Goal: Task Accomplishment & Management: Use online tool/utility

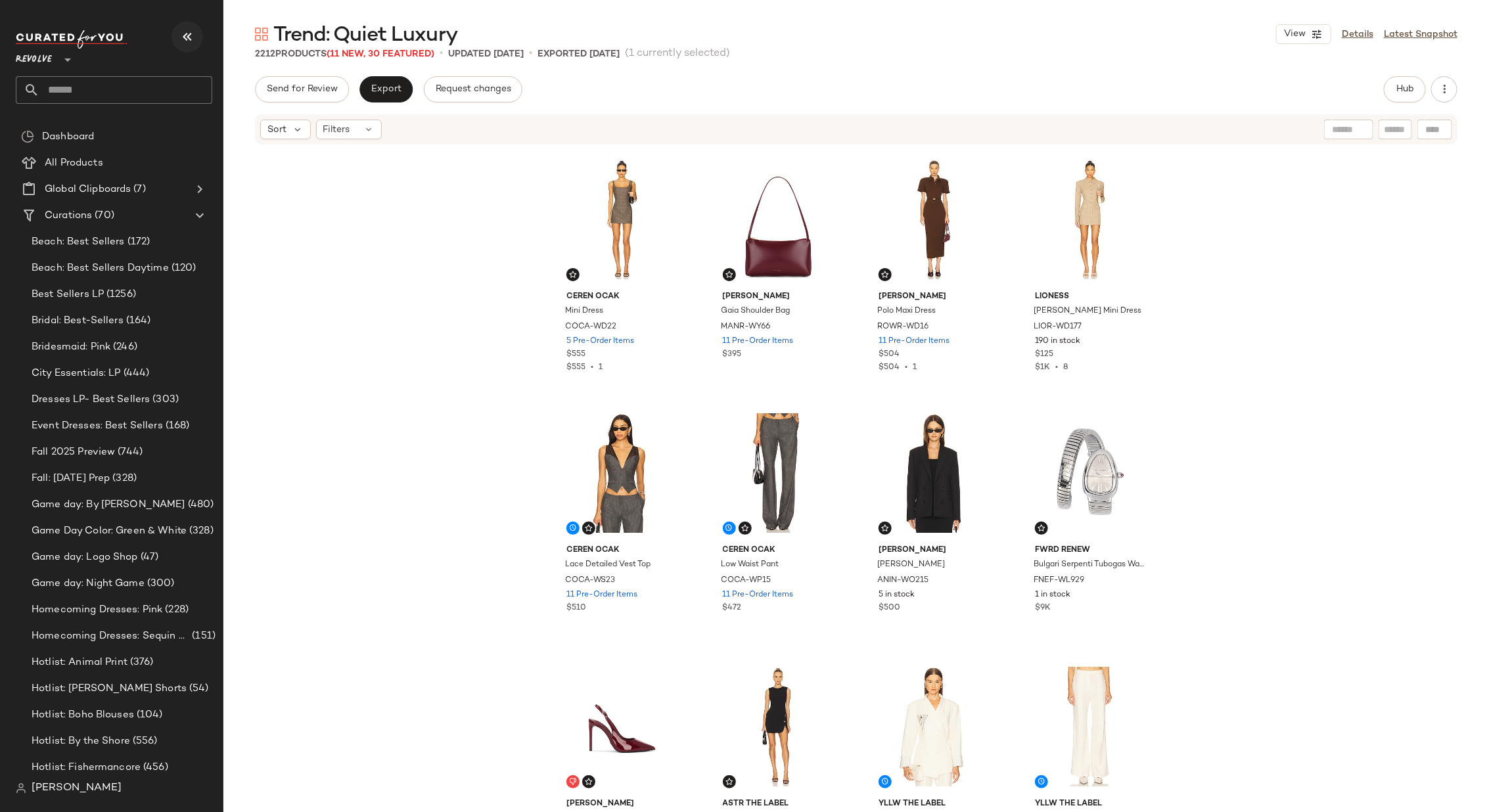
click at [190, 36] on icon "button" at bounding box center [187, 36] width 16 height 16
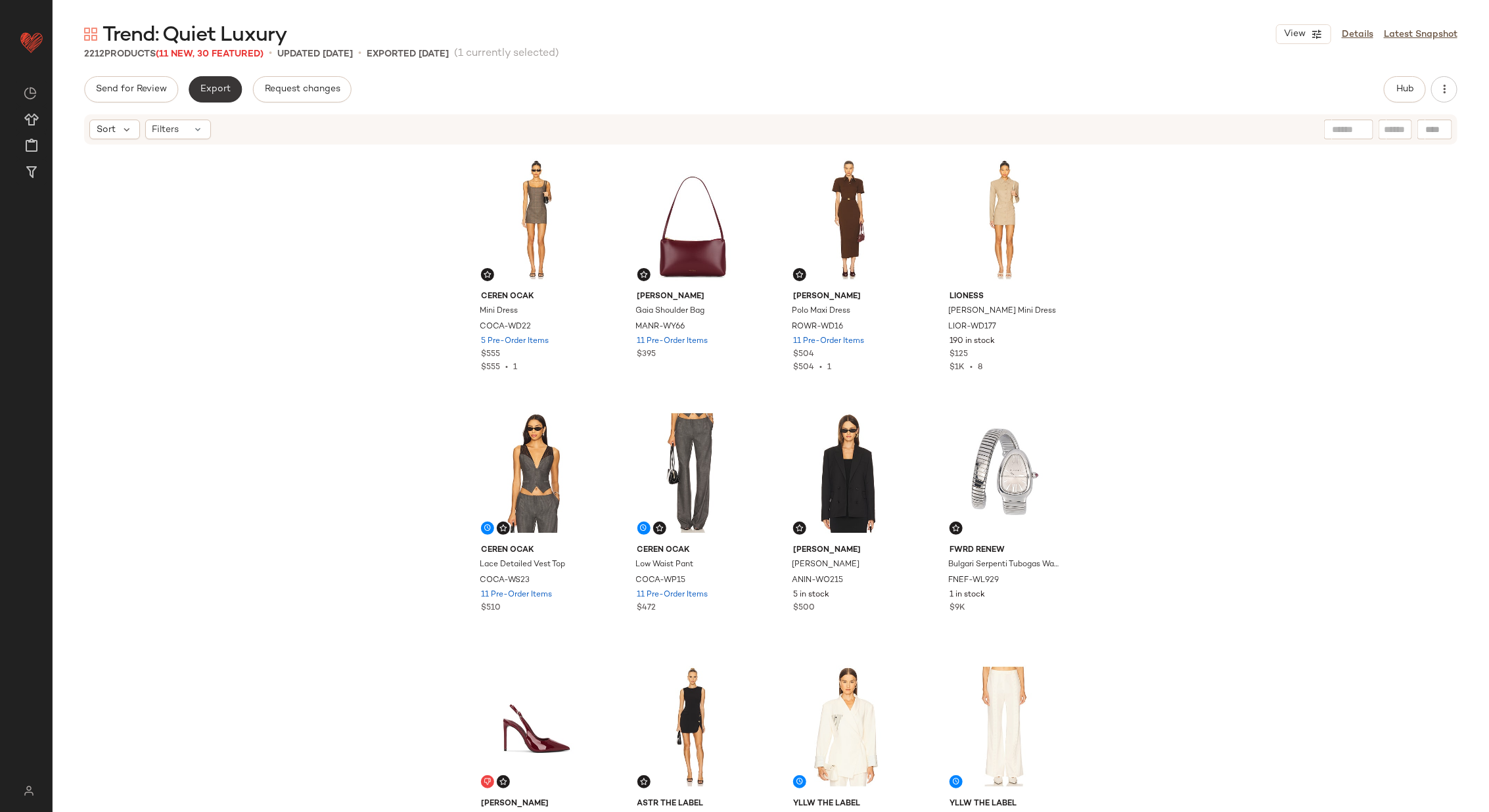
click at [208, 91] on span "Export" at bounding box center [215, 89] width 31 height 11
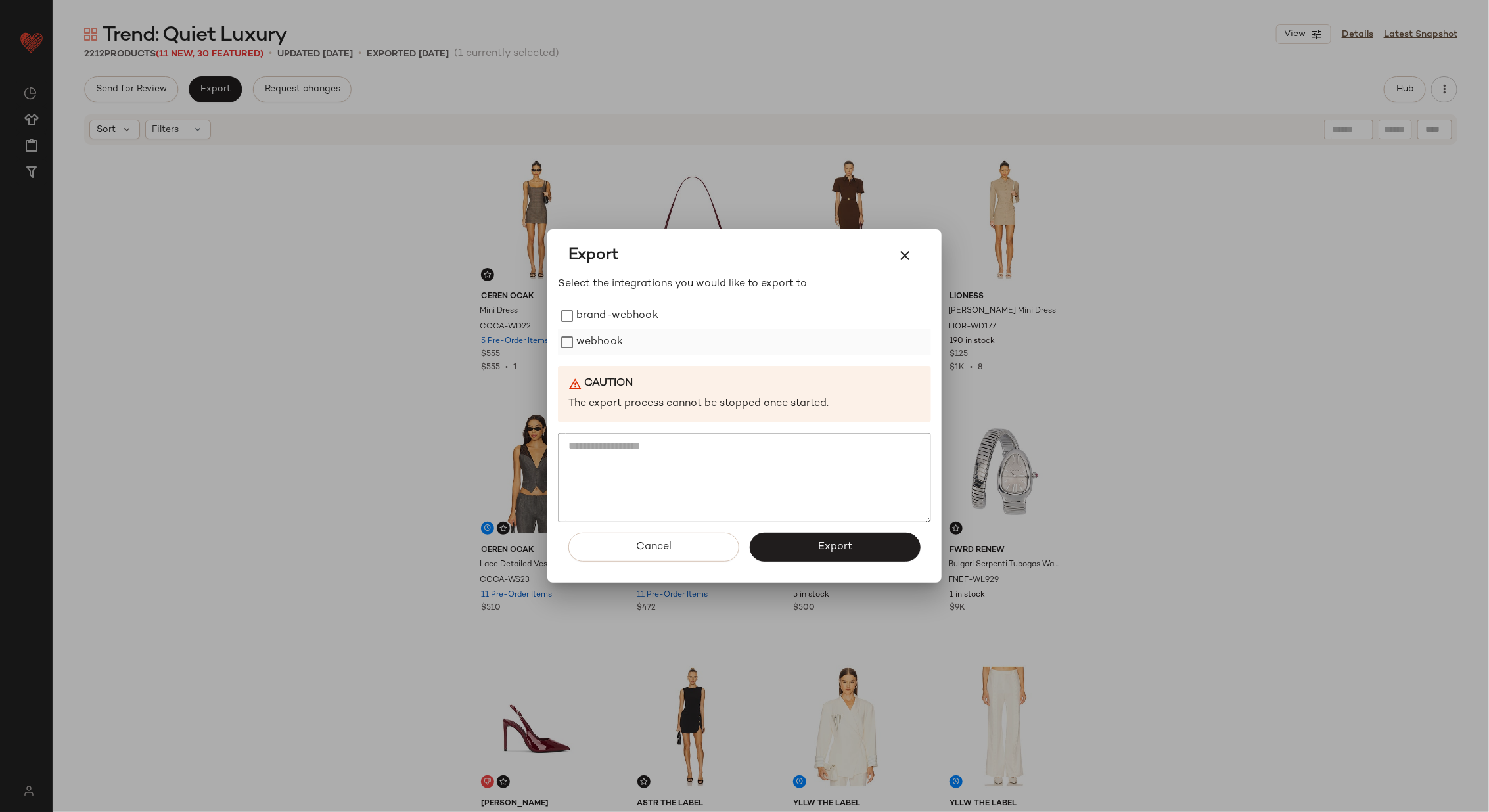
click at [613, 337] on label "webhook" at bounding box center [600, 342] width 47 height 26
click at [826, 543] on span "Export" at bounding box center [835, 547] width 35 height 12
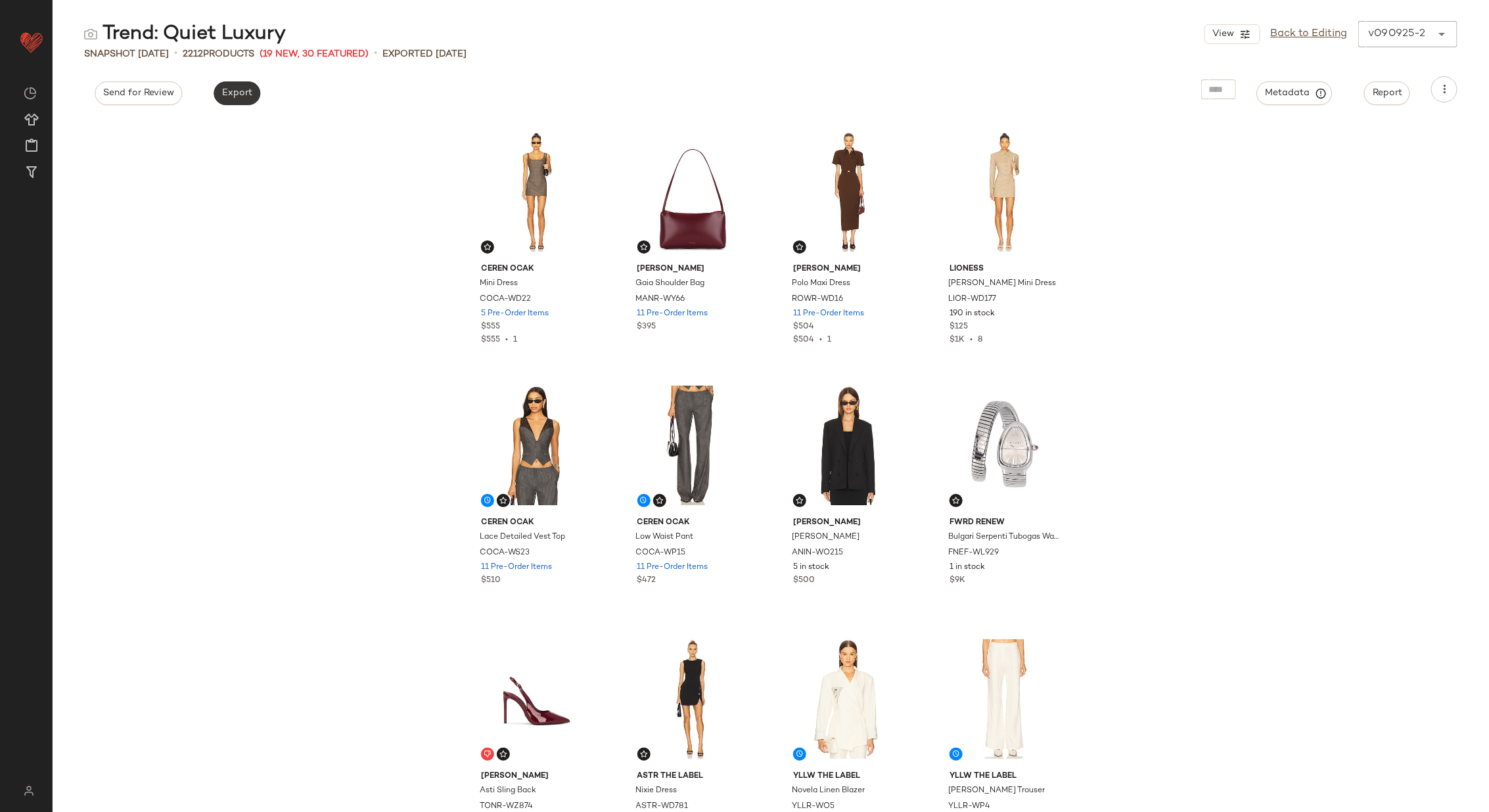
click at [242, 95] on span "Export" at bounding box center [237, 93] width 31 height 11
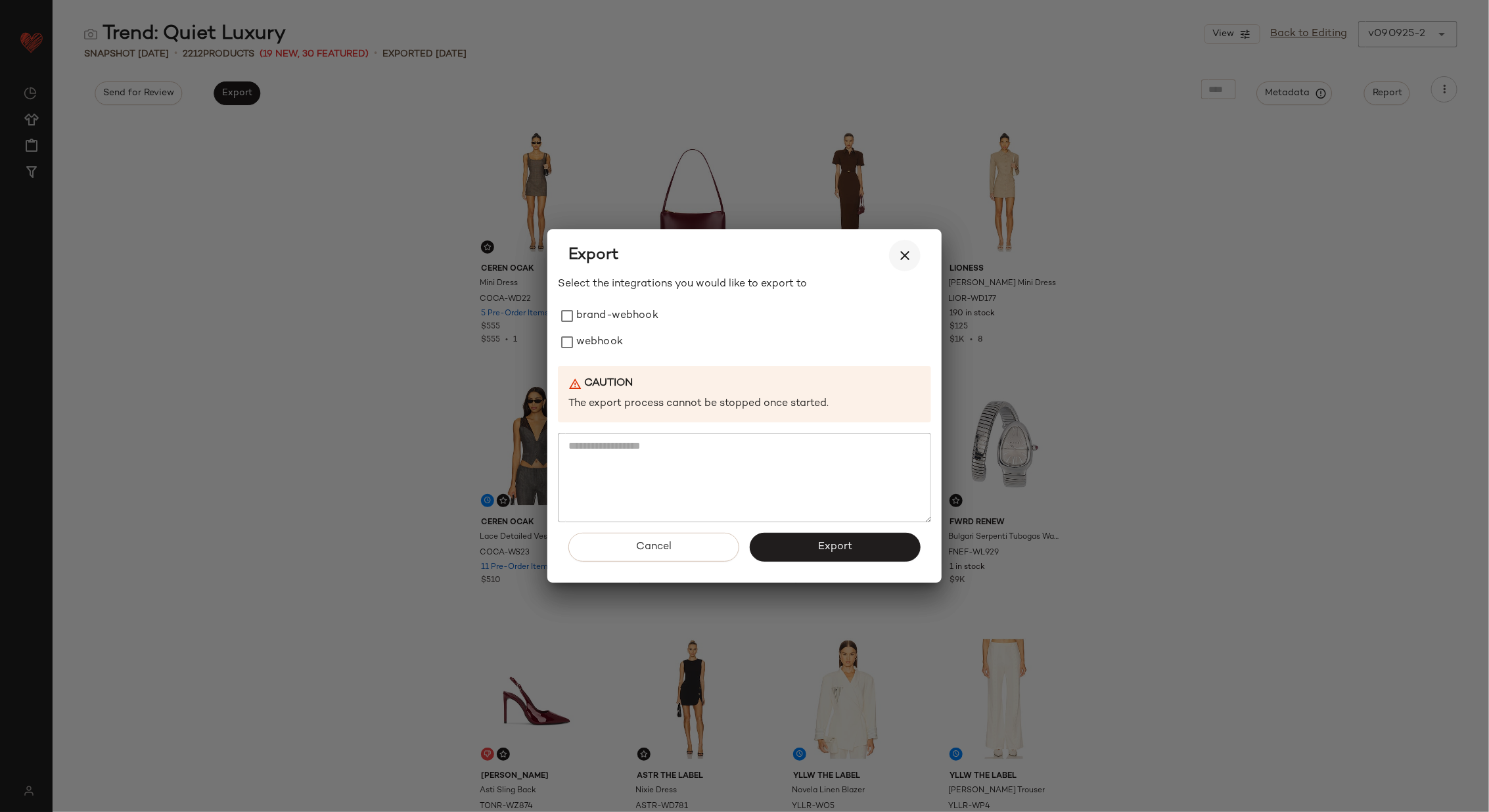
click at [906, 264] on button "button" at bounding box center [905, 255] width 32 height 32
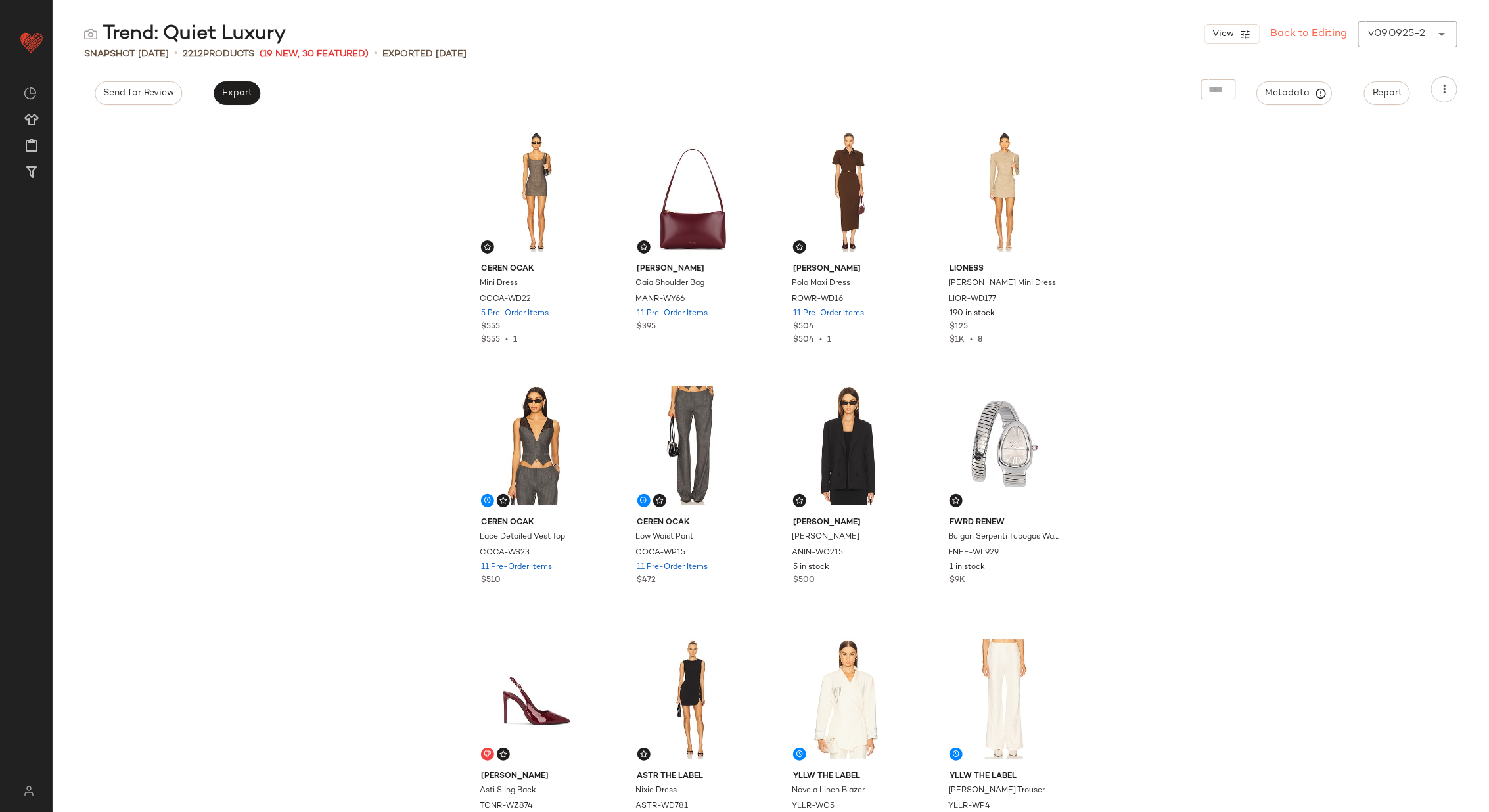
click at [1304, 35] on link "Back to Editing" at bounding box center [1309, 34] width 77 height 16
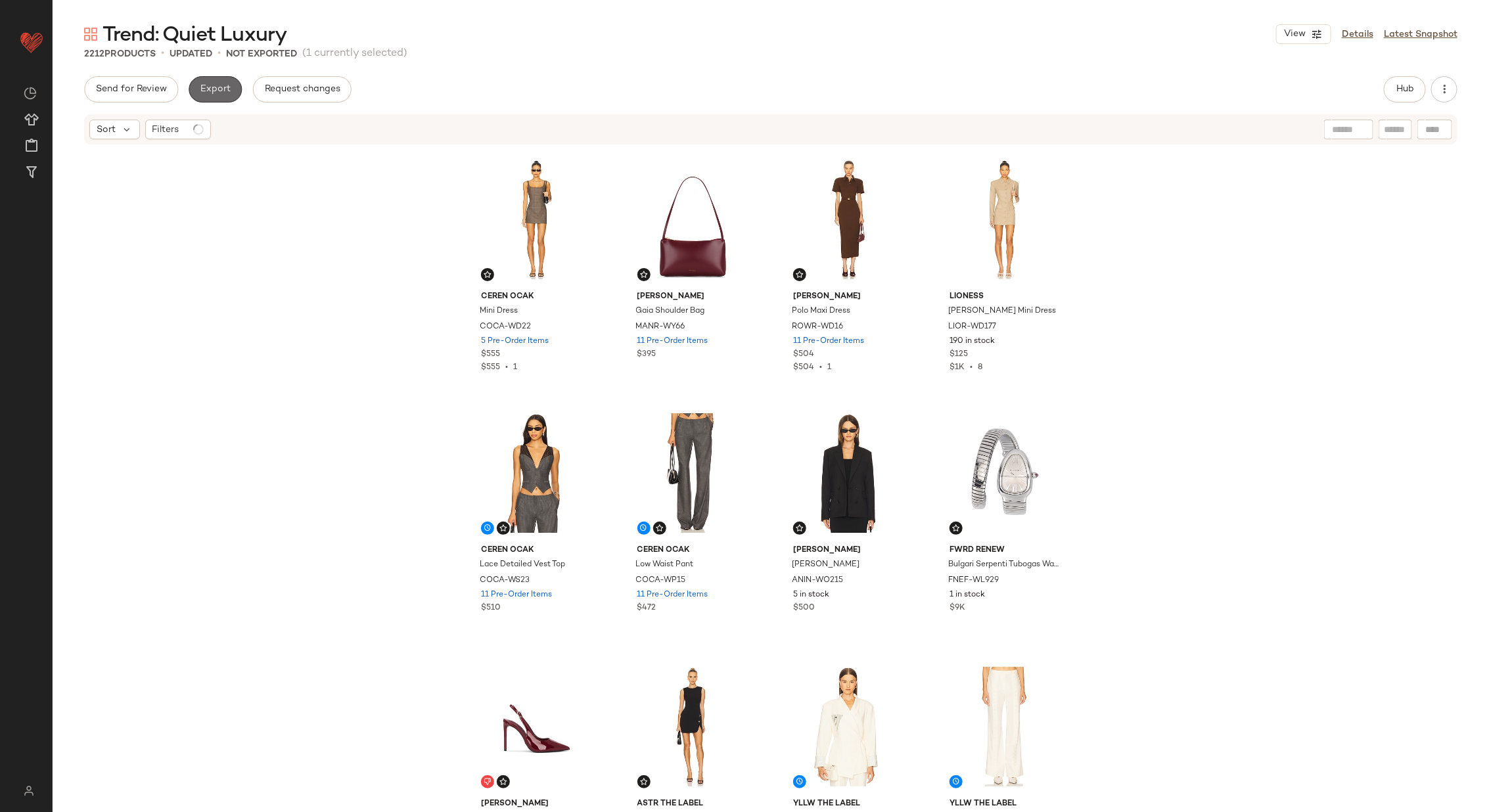
click at [212, 85] on span "Export" at bounding box center [215, 89] width 31 height 11
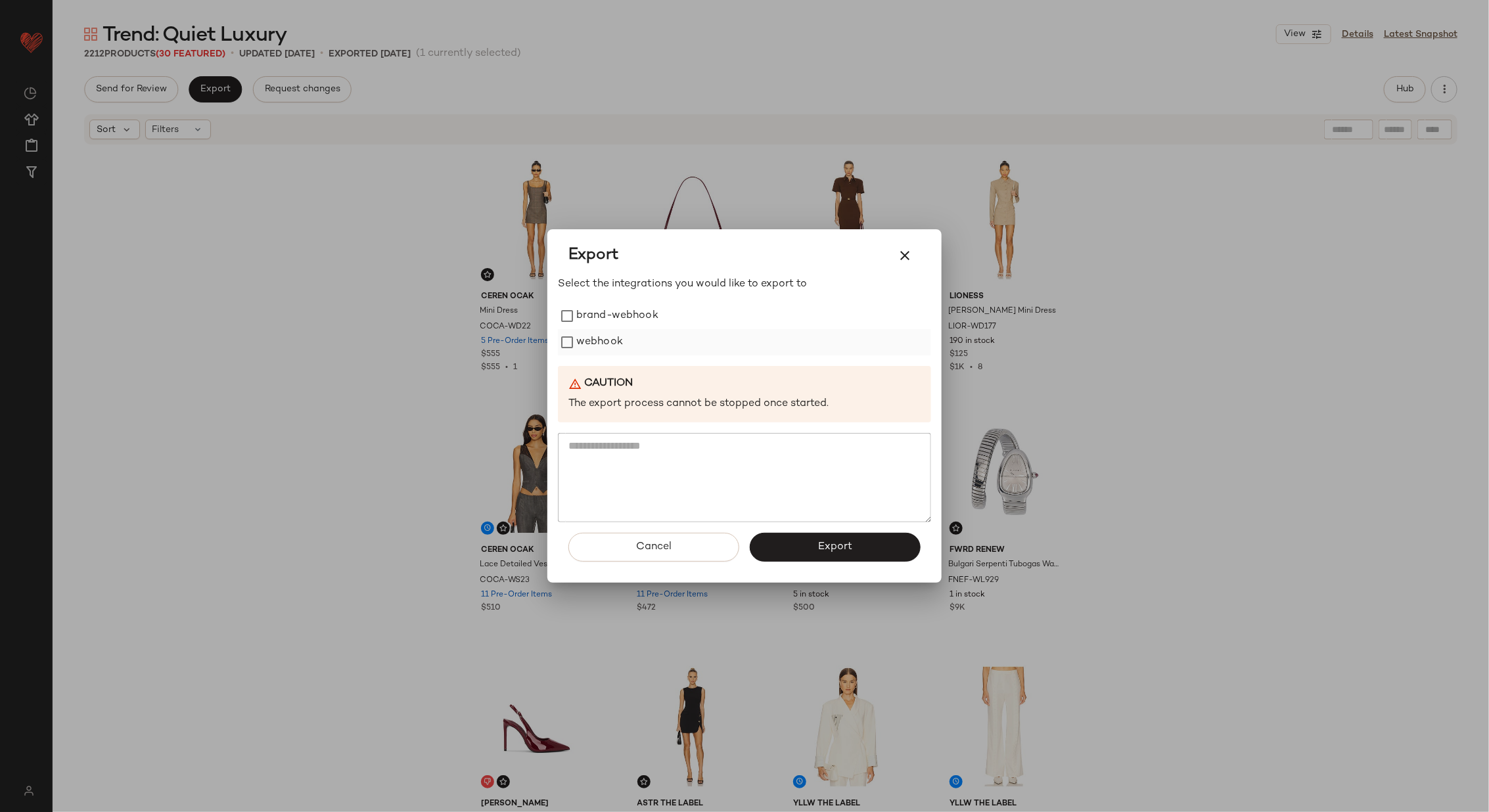
click at [591, 342] on label "webhook" at bounding box center [600, 342] width 47 height 26
click at [873, 560] on button "Export" at bounding box center [835, 547] width 171 height 29
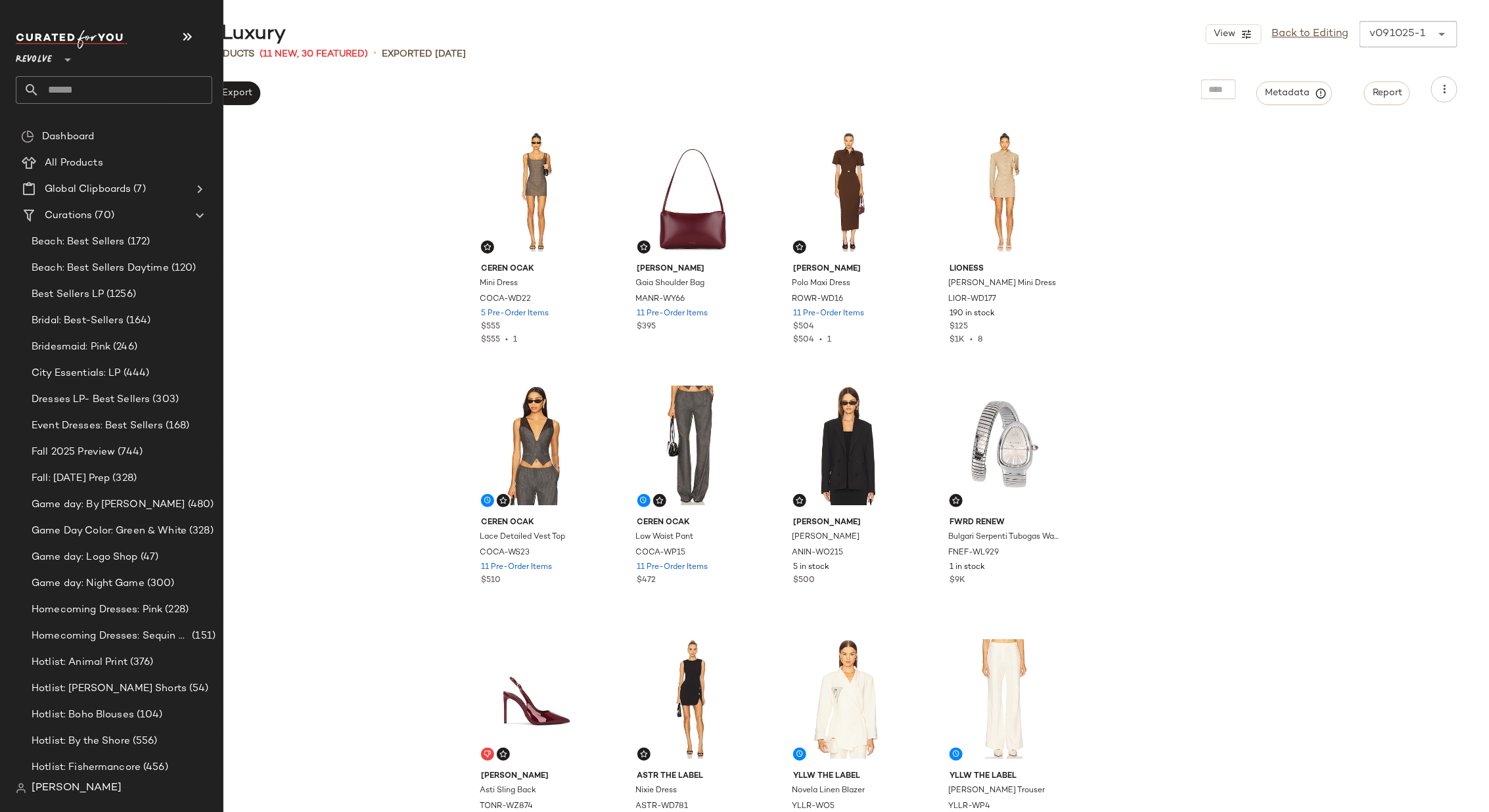
click at [142, 94] on input "text" at bounding box center [126, 90] width 173 height 28
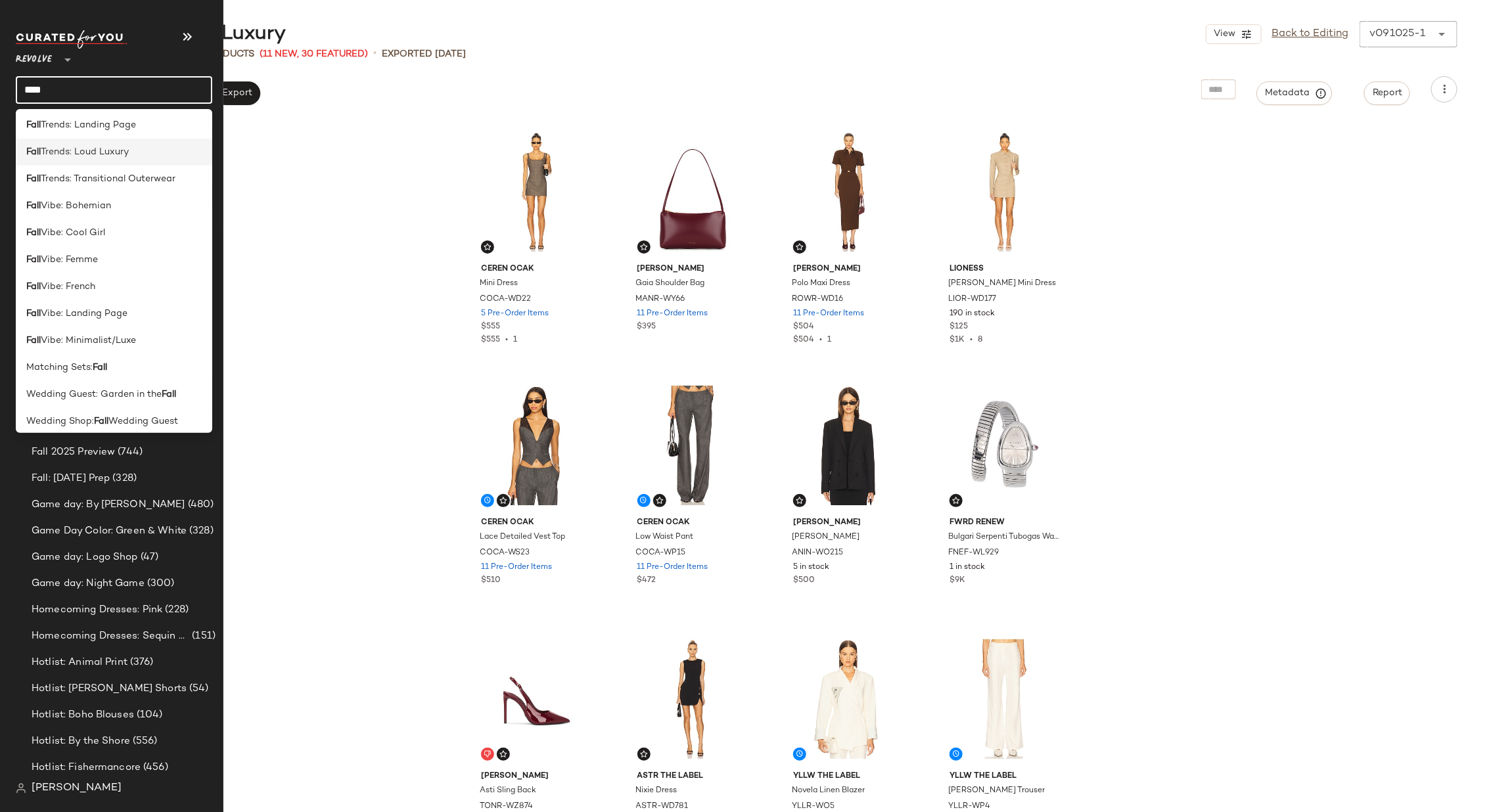
scroll to position [575, 0]
type input "****"
click at [113, 357] on div "Matching Sets: Fall" at bounding box center [114, 360] width 176 height 14
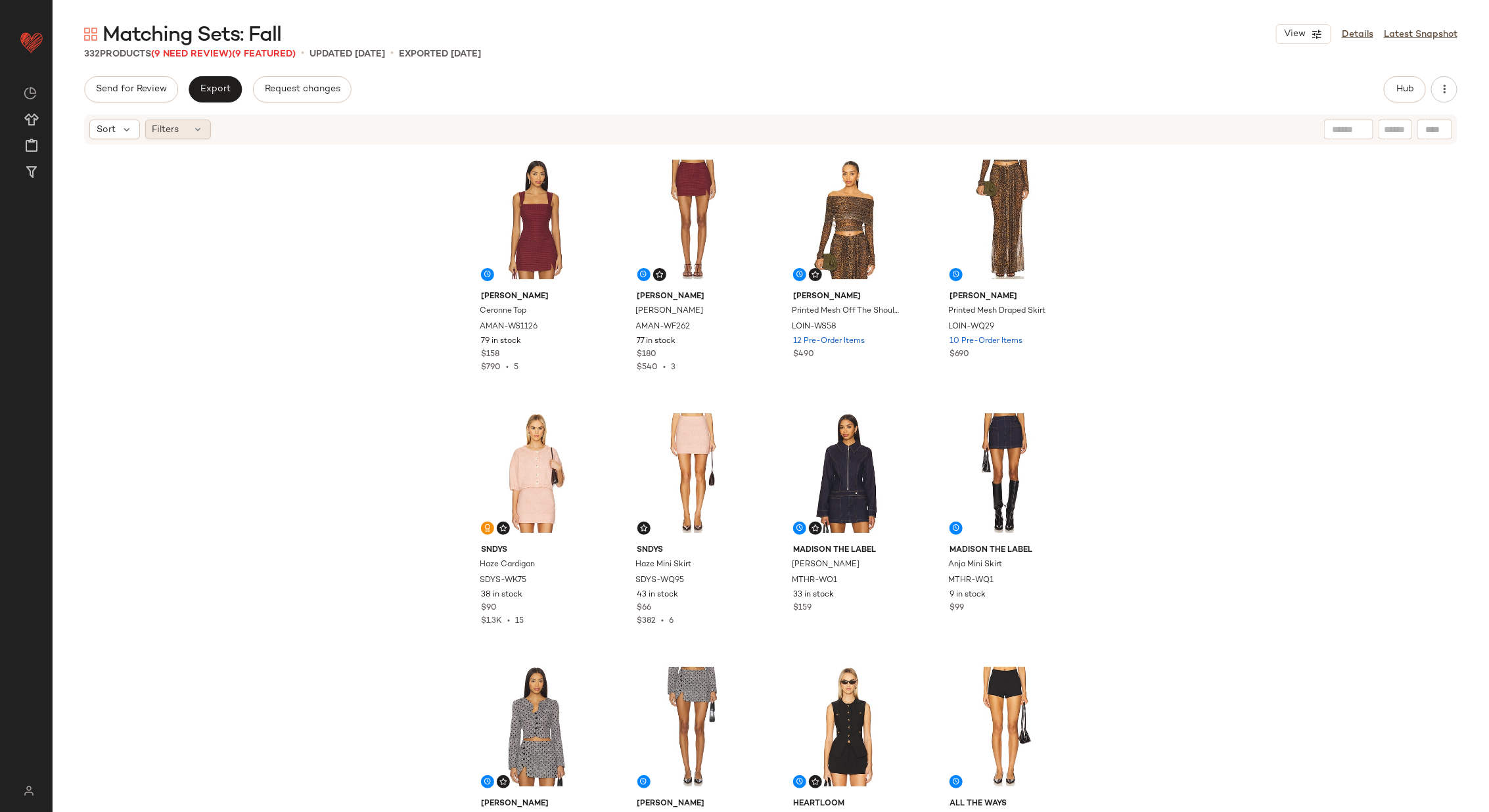
click at [190, 130] on div "Filters" at bounding box center [178, 129] width 66 height 19
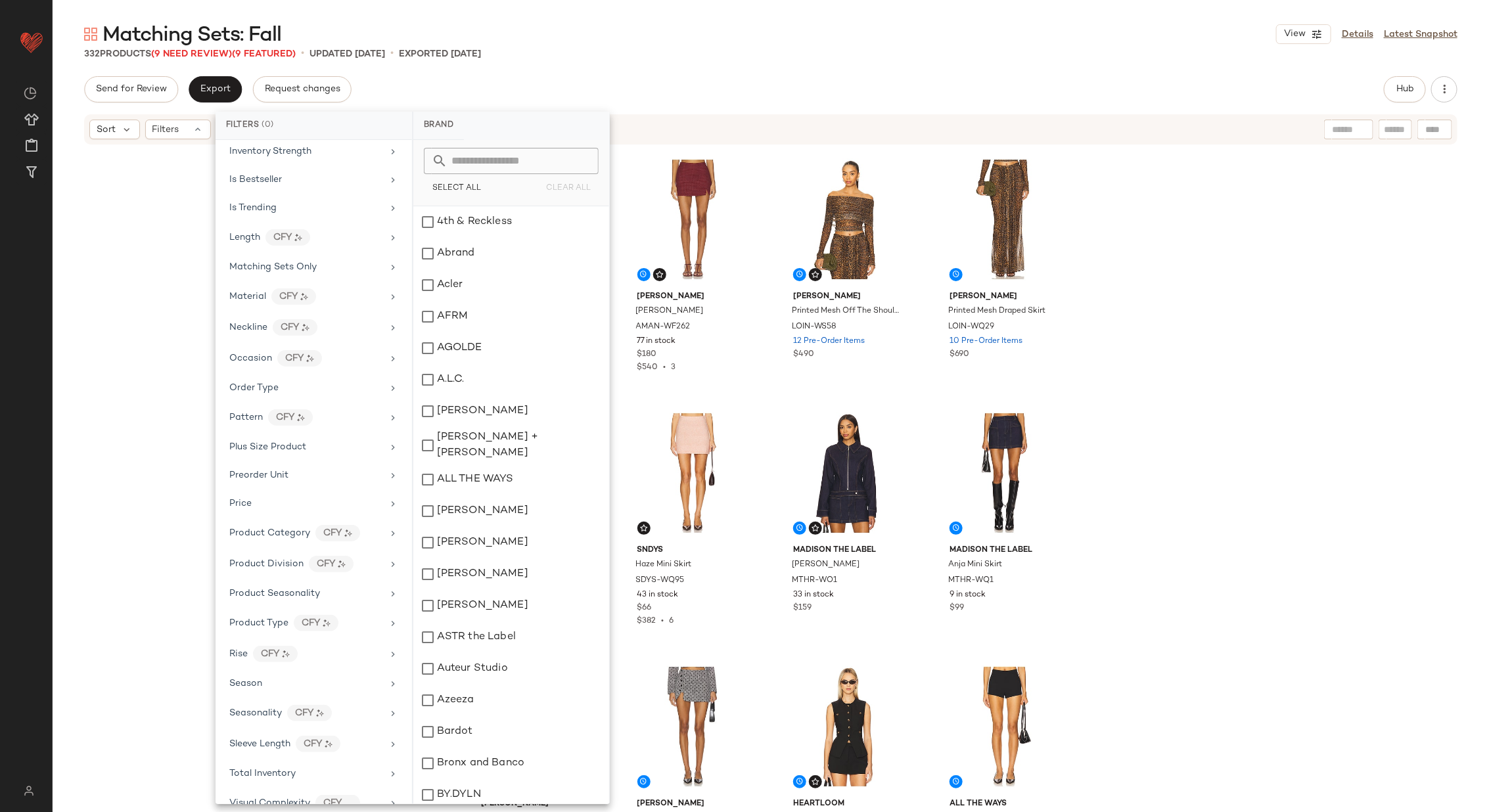
scroll to position [761, 0]
click at [318, 678] on div "Total Inventory" at bounding box center [305, 685] width 153 height 14
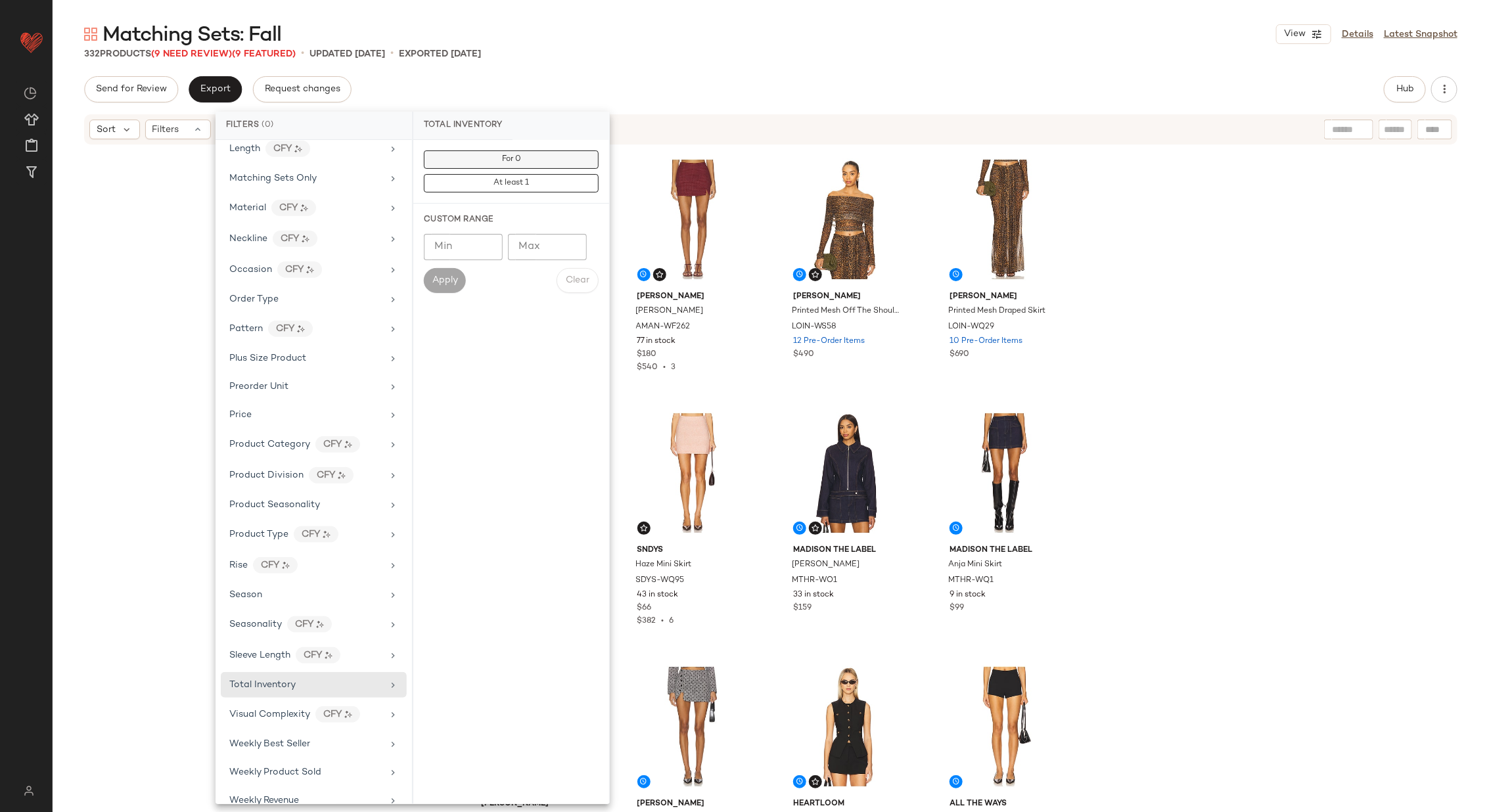
click at [537, 163] on button "For 0" at bounding box center [511, 160] width 175 height 19
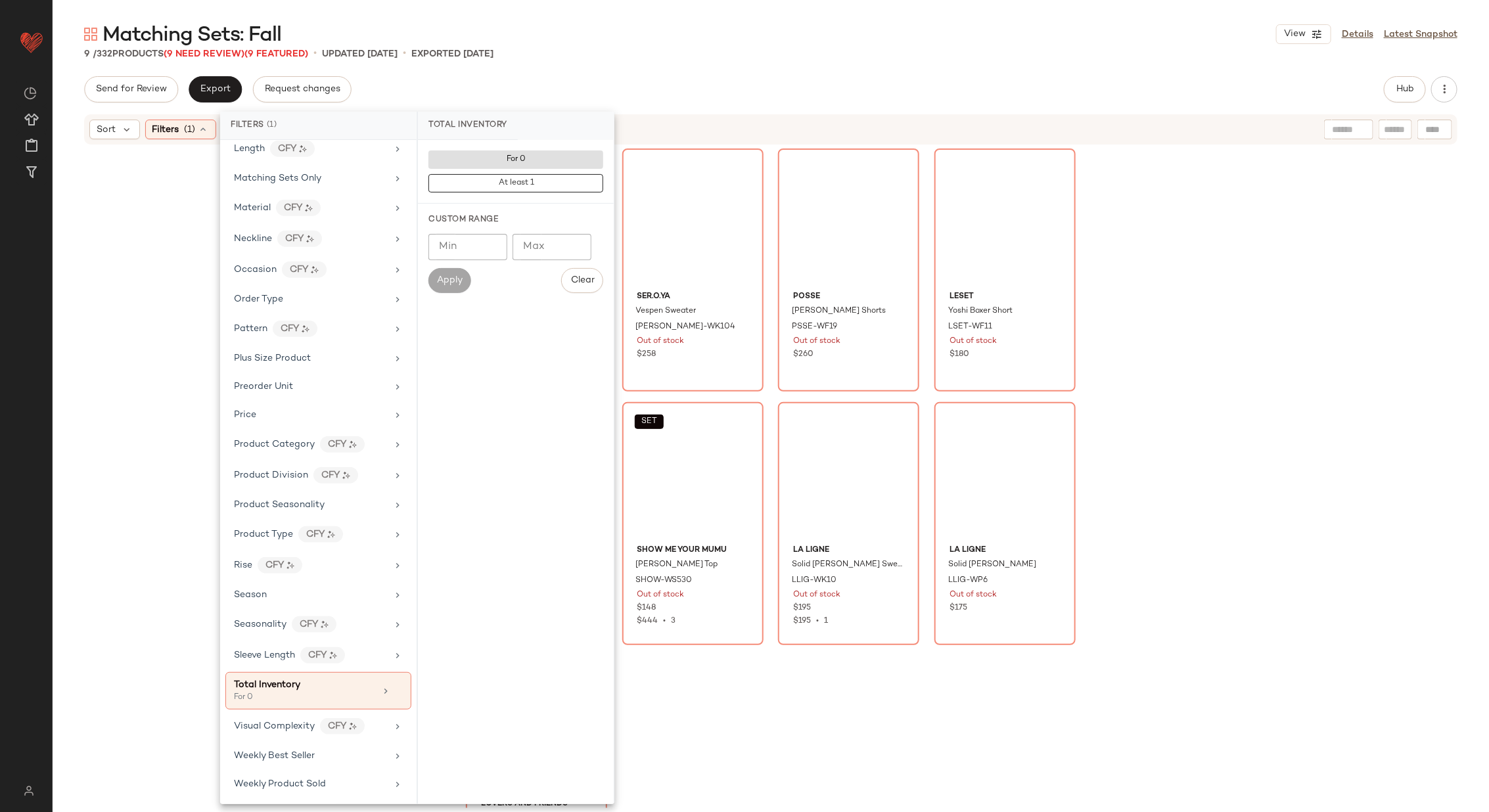
click at [1223, 300] on div "The Andamane Zarina Cropped Coat ANDM-WO12 Out of stock $1.07K SER.O.YA Vespen …" at bounding box center [771, 477] width 1436 height 662
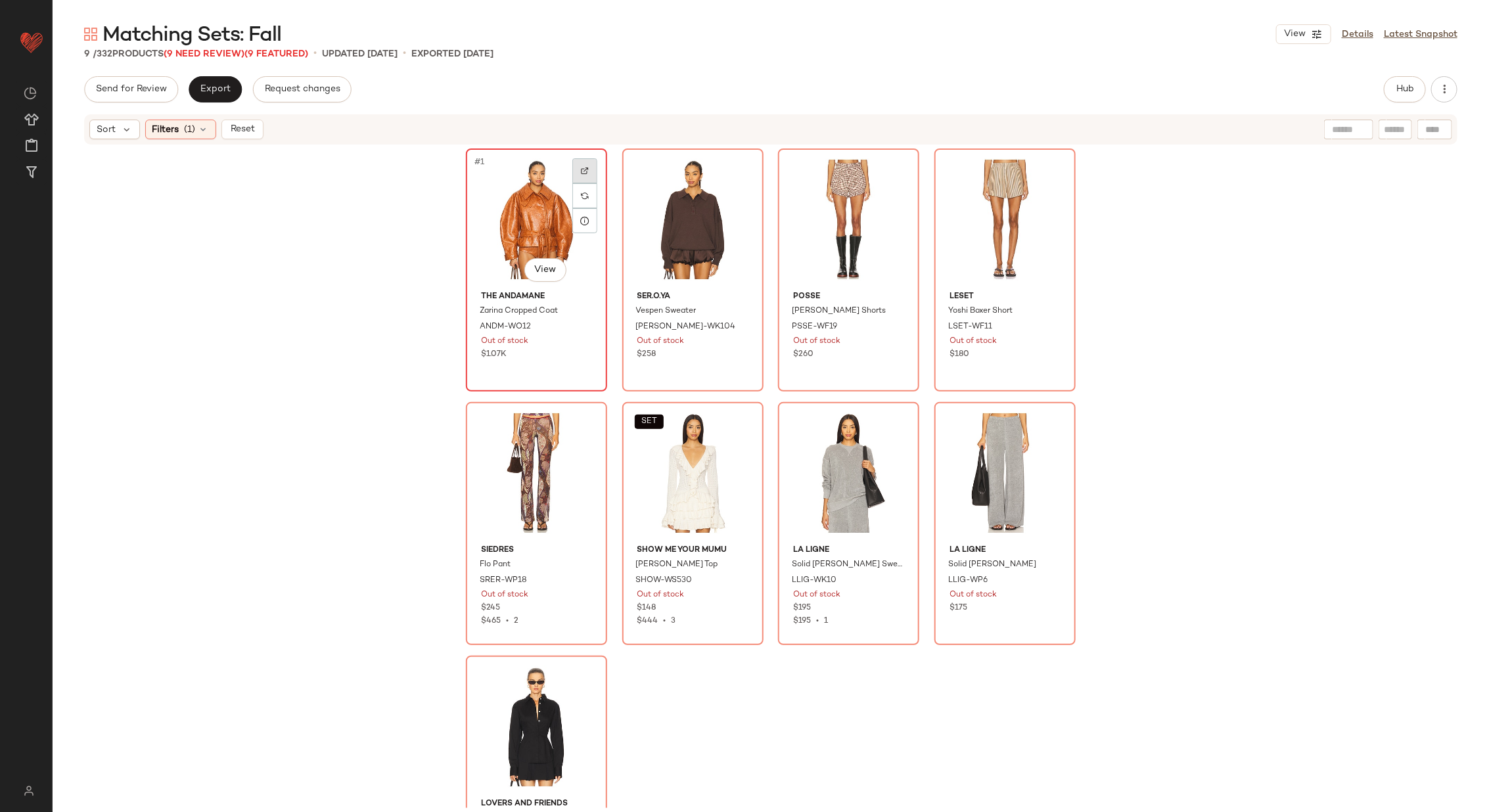
click at [586, 167] on div at bounding box center [585, 171] width 25 height 25
click at [738, 168] on img at bounding box center [741, 171] width 8 height 8
click at [885, 162] on div at bounding box center [897, 171] width 25 height 25
click at [1049, 165] on div at bounding box center [1053, 171] width 25 height 25
click at [575, 422] on div at bounding box center [585, 424] width 25 height 25
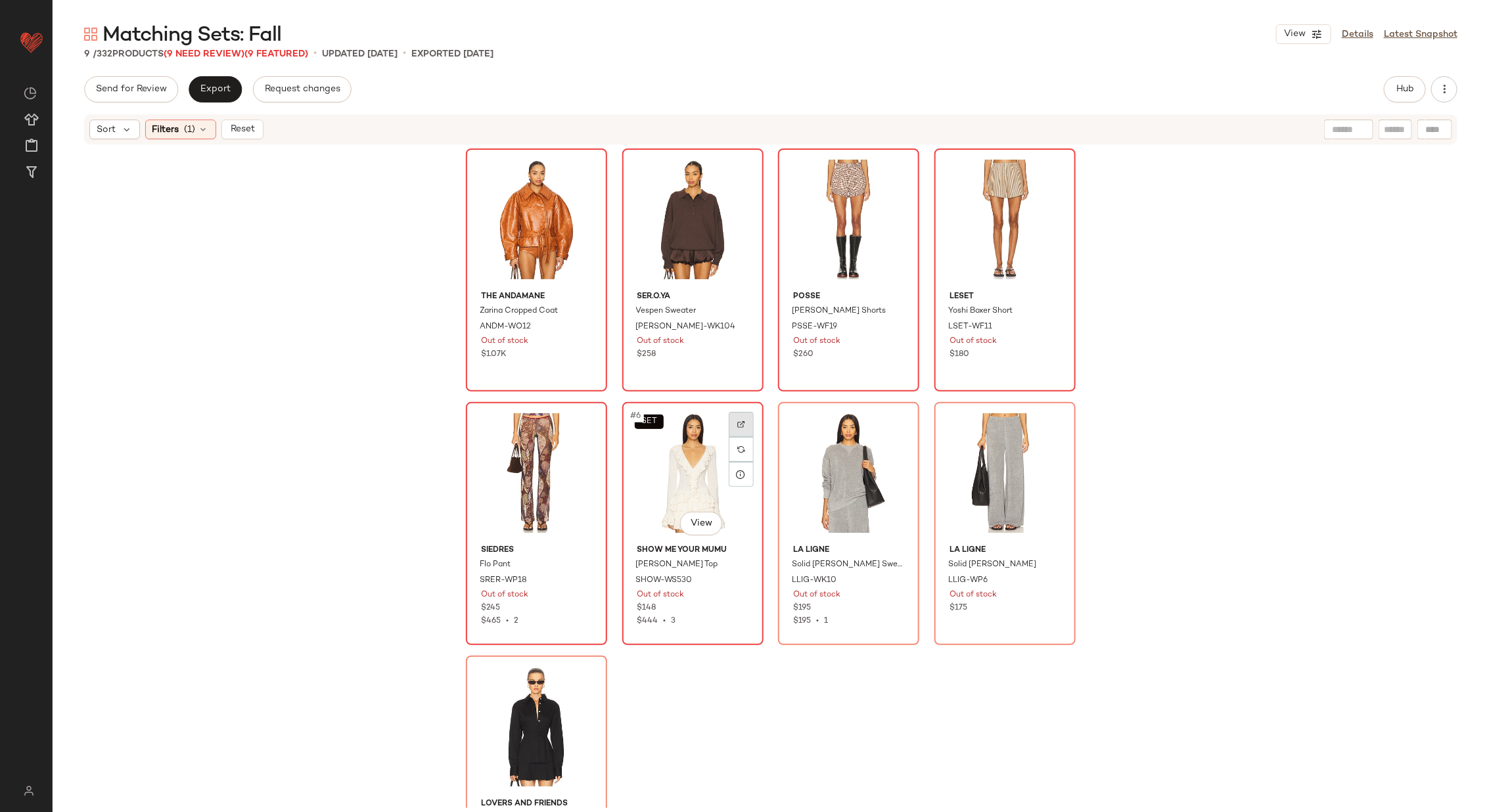
click at [740, 418] on div at bounding box center [741, 424] width 25 height 25
click at [896, 423] on img at bounding box center [897, 424] width 8 height 8
click at [1050, 421] on img at bounding box center [1053, 424] width 8 height 8
click at [859, 454] on div "#7 View" at bounding box center [849, 473] width 132 height 133
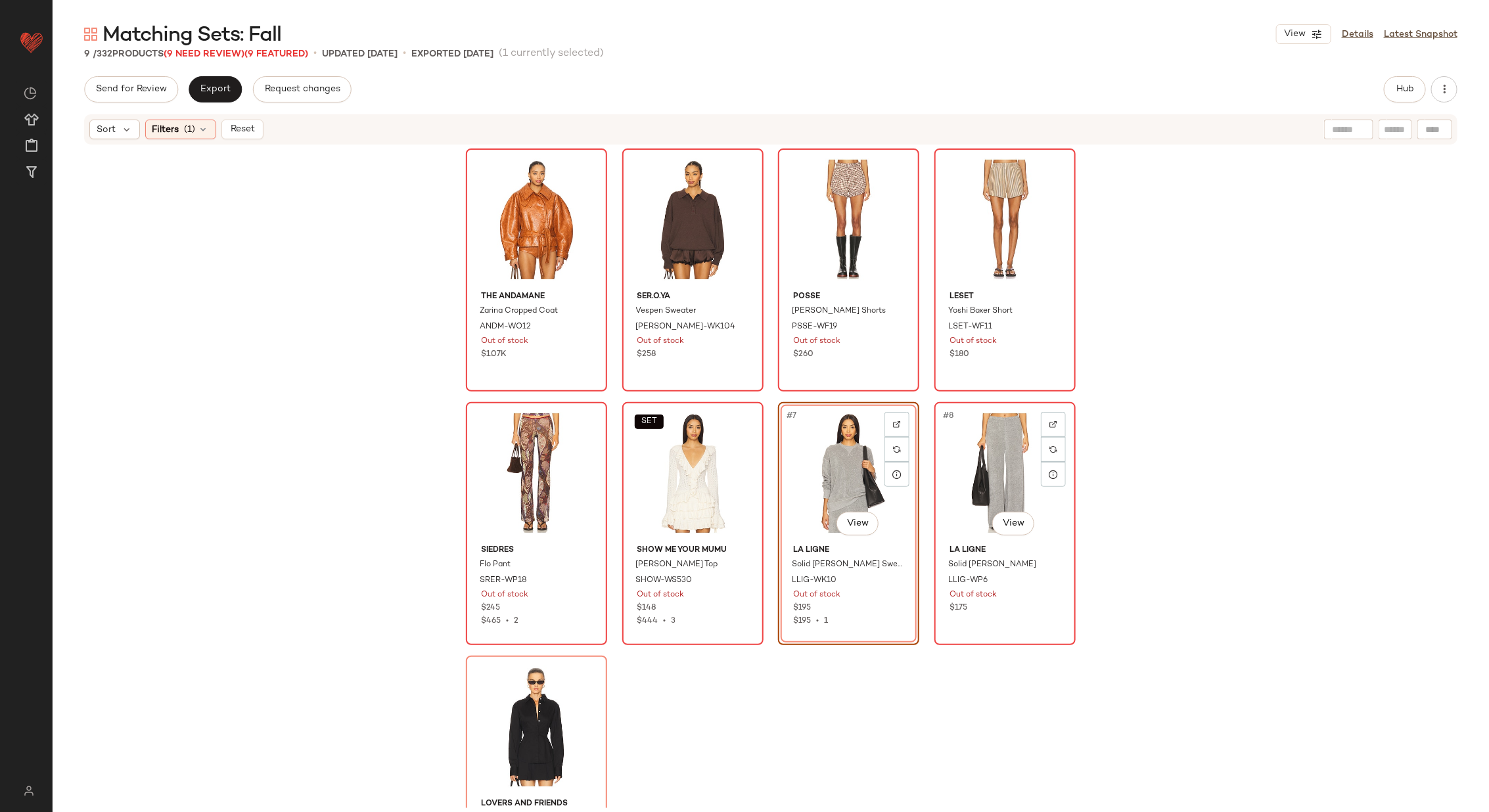
click at [994, 448] on div "#8 View" at bounding box center [1005, 473] width 132 height 133
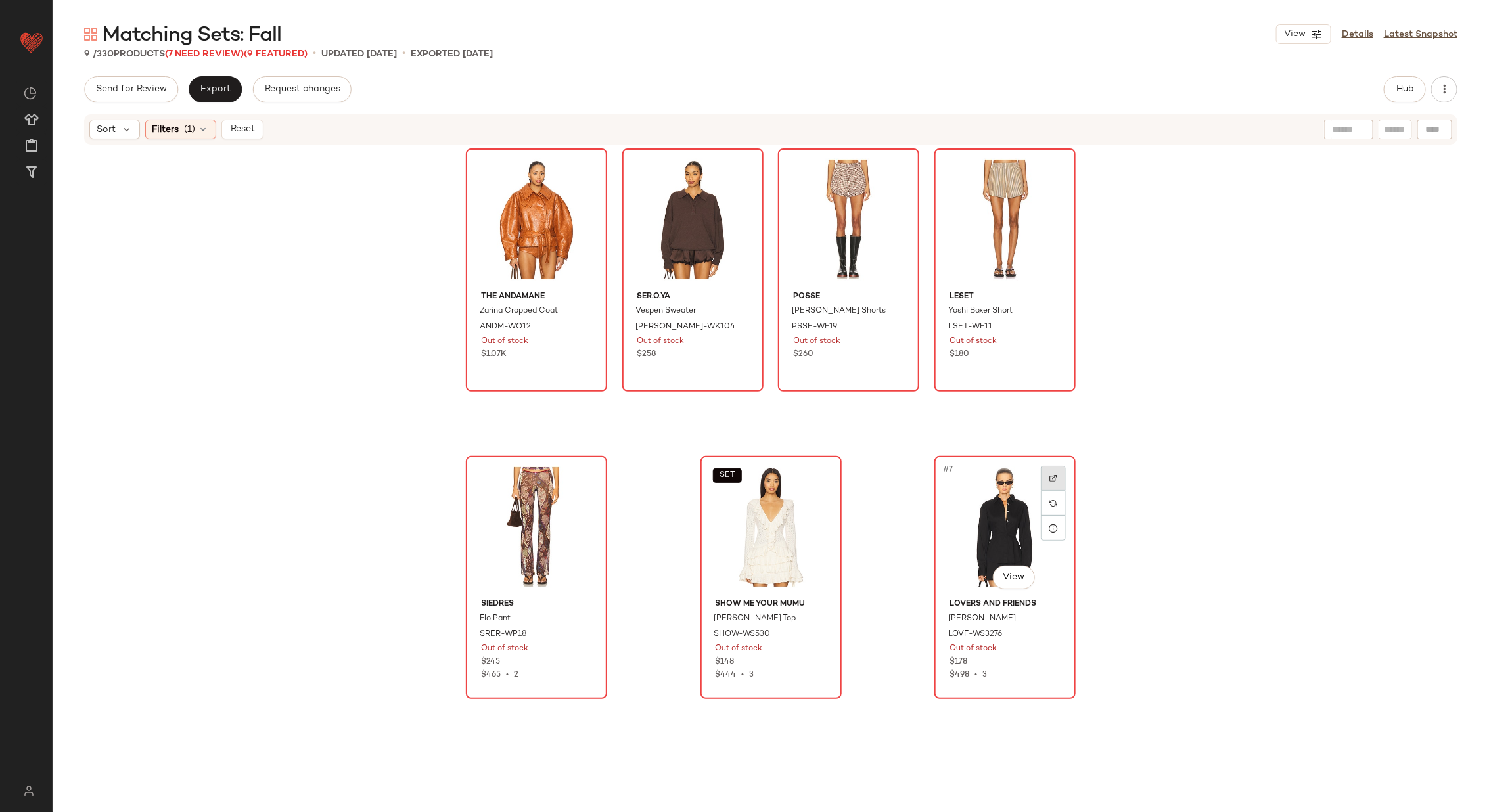
click at [1052, 471] on div at bounding box center [1053, 478] width 25 height 25
click at [1050, 324] on img "button" at bounding box center [1052, 327] width 8 height 8
click at [228, 132] on button "Reset" at bounding box center [242, 129] width 42 height 19
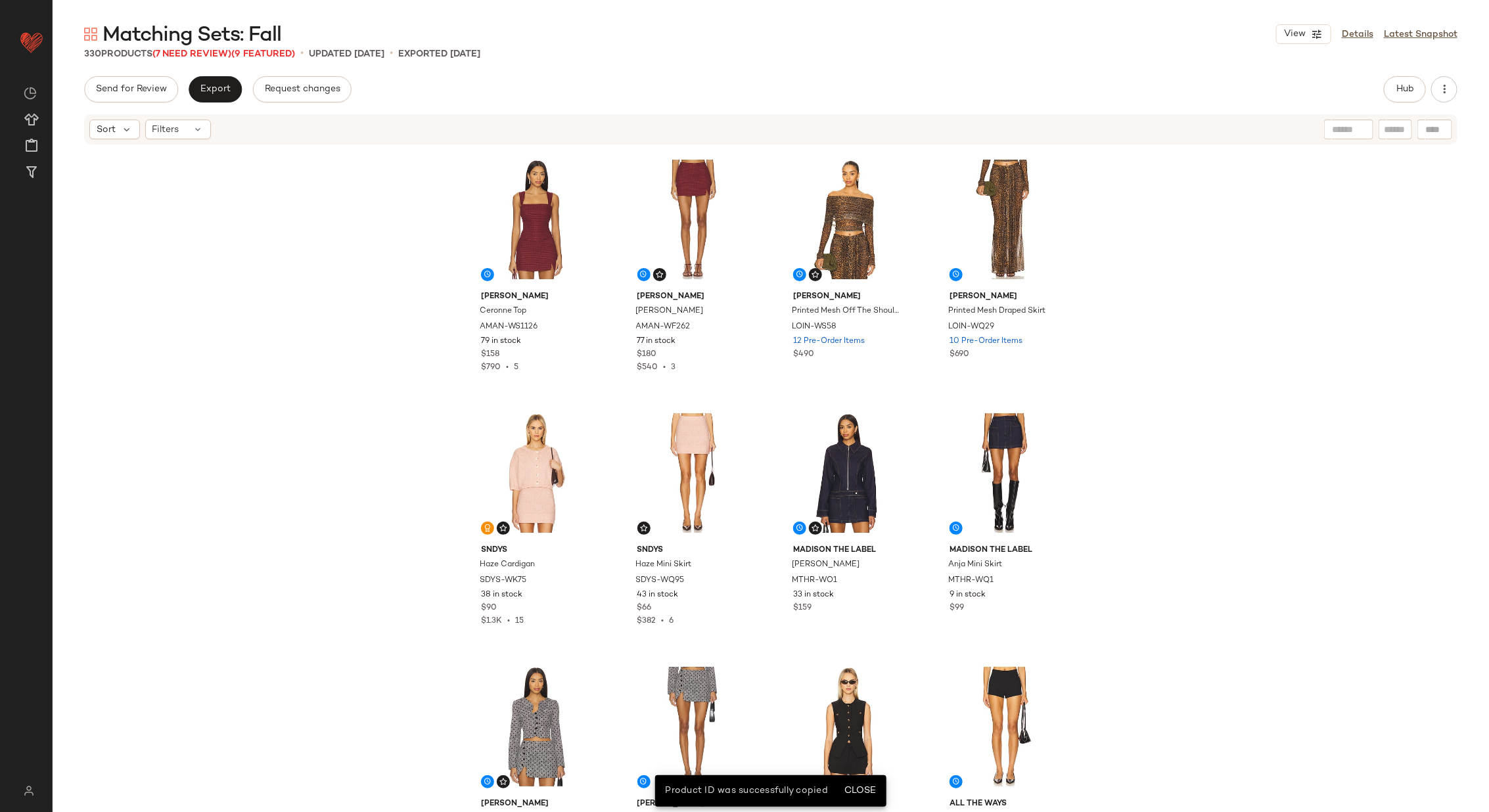
click at [1442, 130] on div at bounding box center [1435, 129] width 35 height 19
paste input "*********"
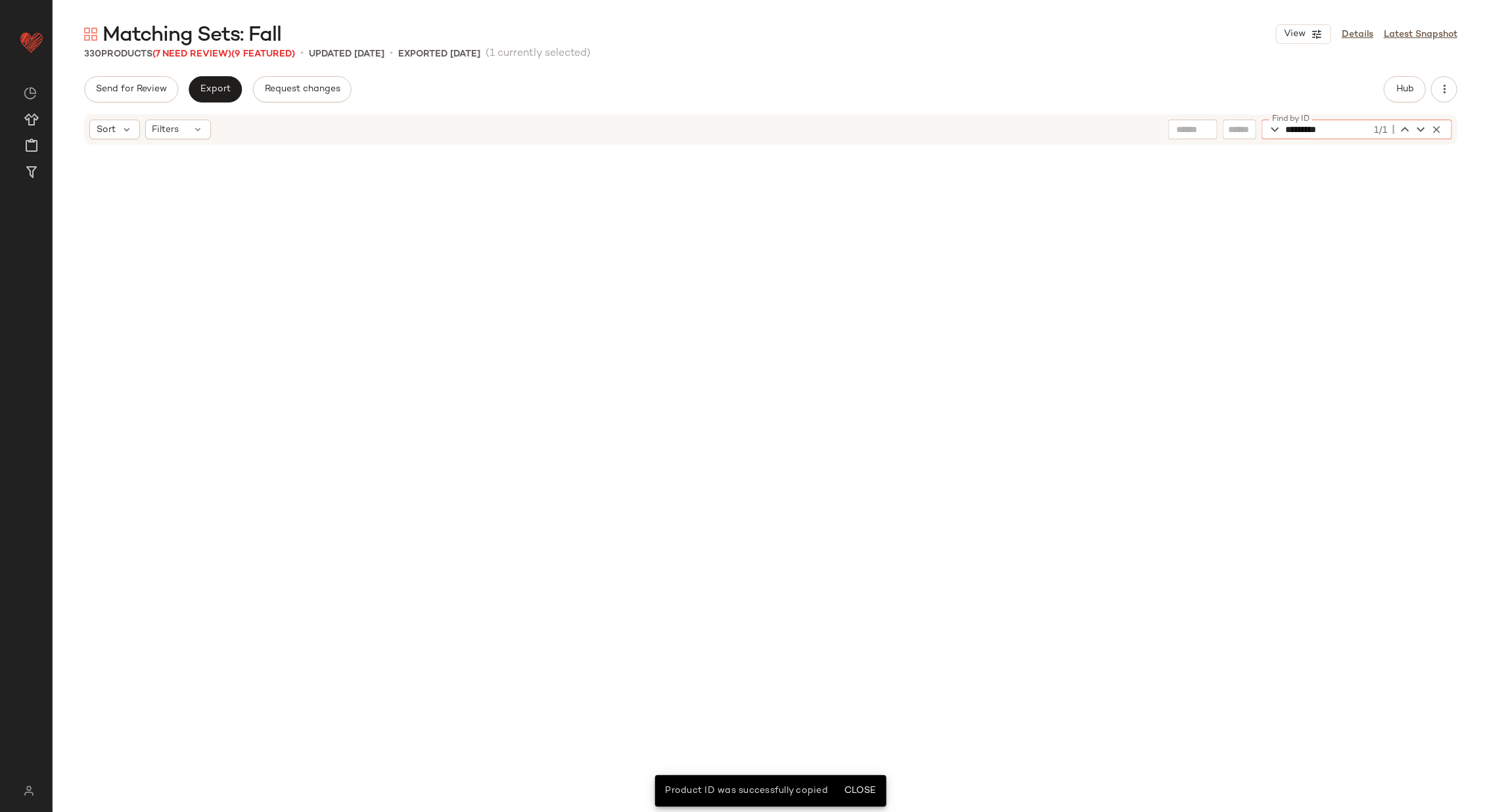
scroll to position [4309, 0]
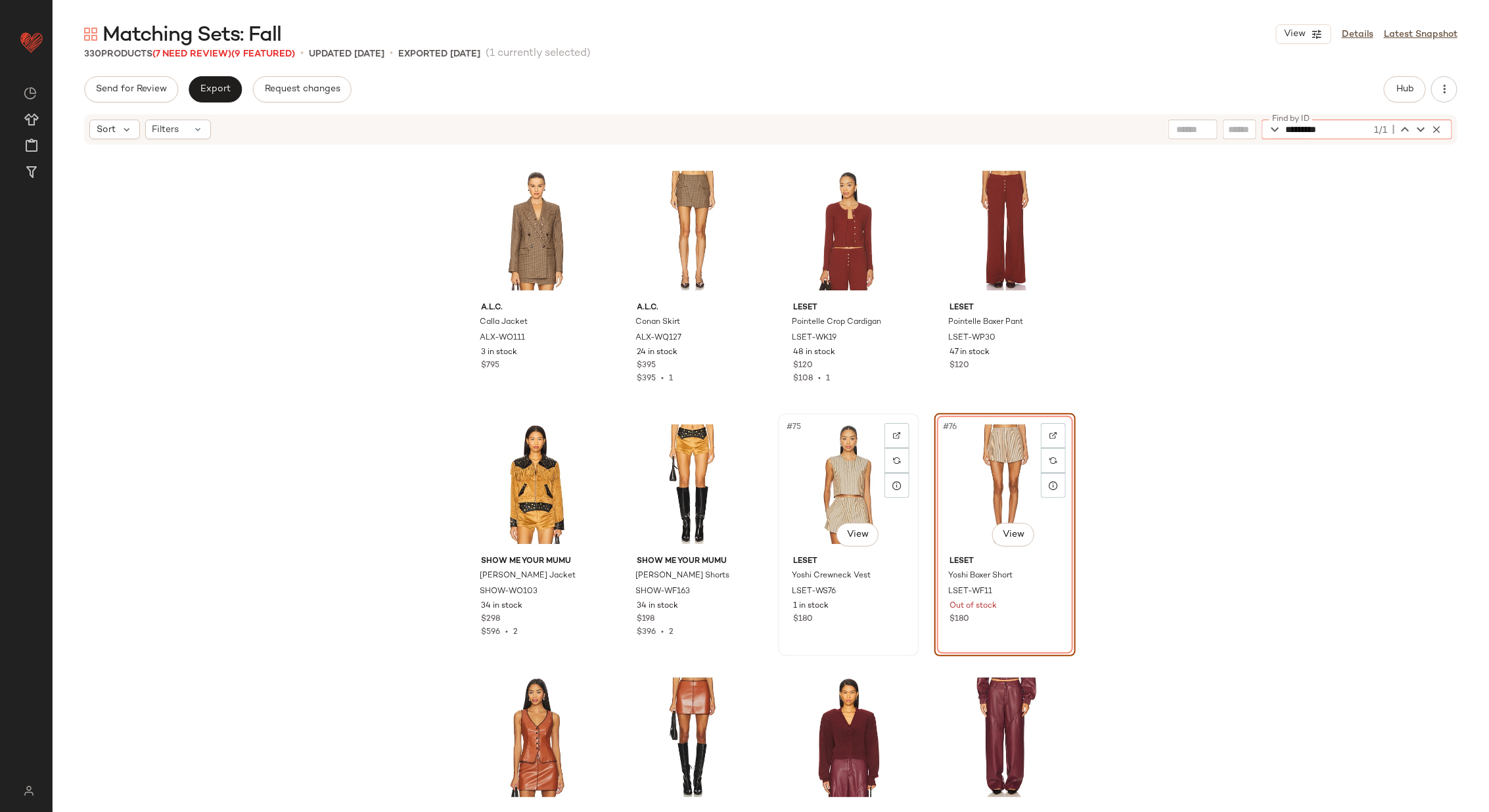
type input "*********"
click at [864, 470] on div "#75 View" at bounding box center [849, 484] width 132 height 133
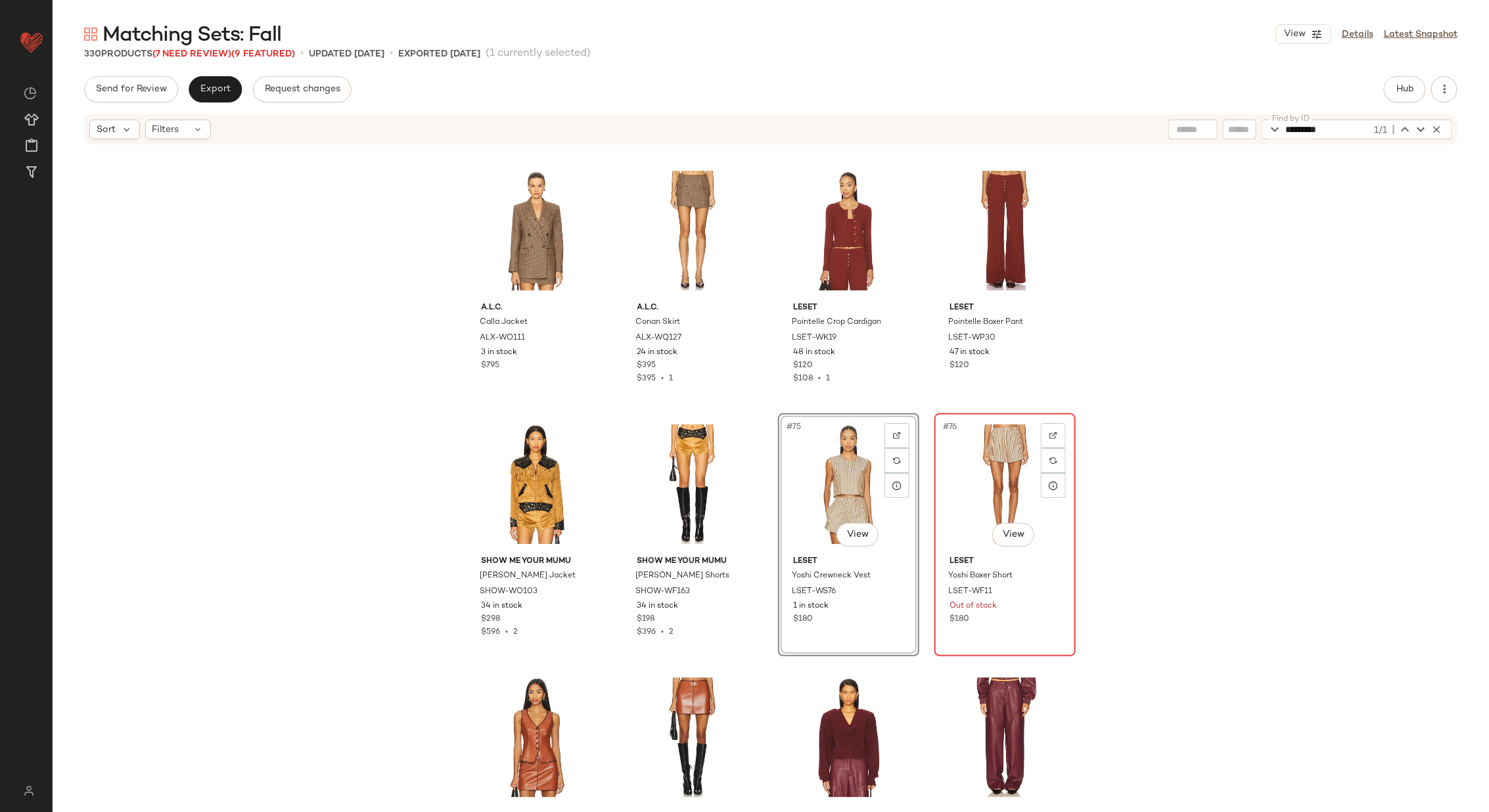
click at [1007, 473] on div "#76 View" at bounding box center [1005, 484] width 132 height 133
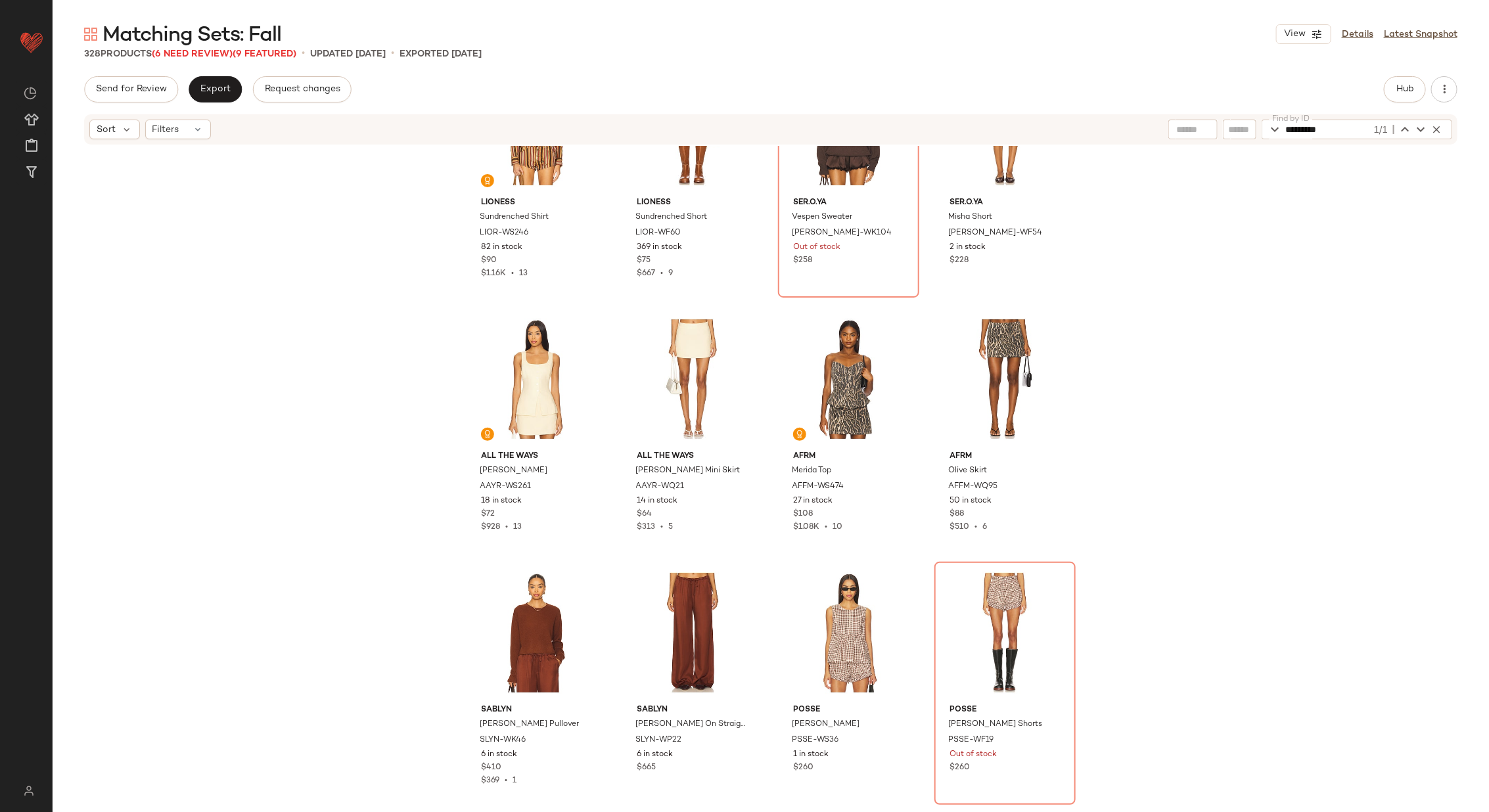
scroll to position [2386, 0]
click at [197, 128] on icon at bounding box center [199, 130] width 11 height 11
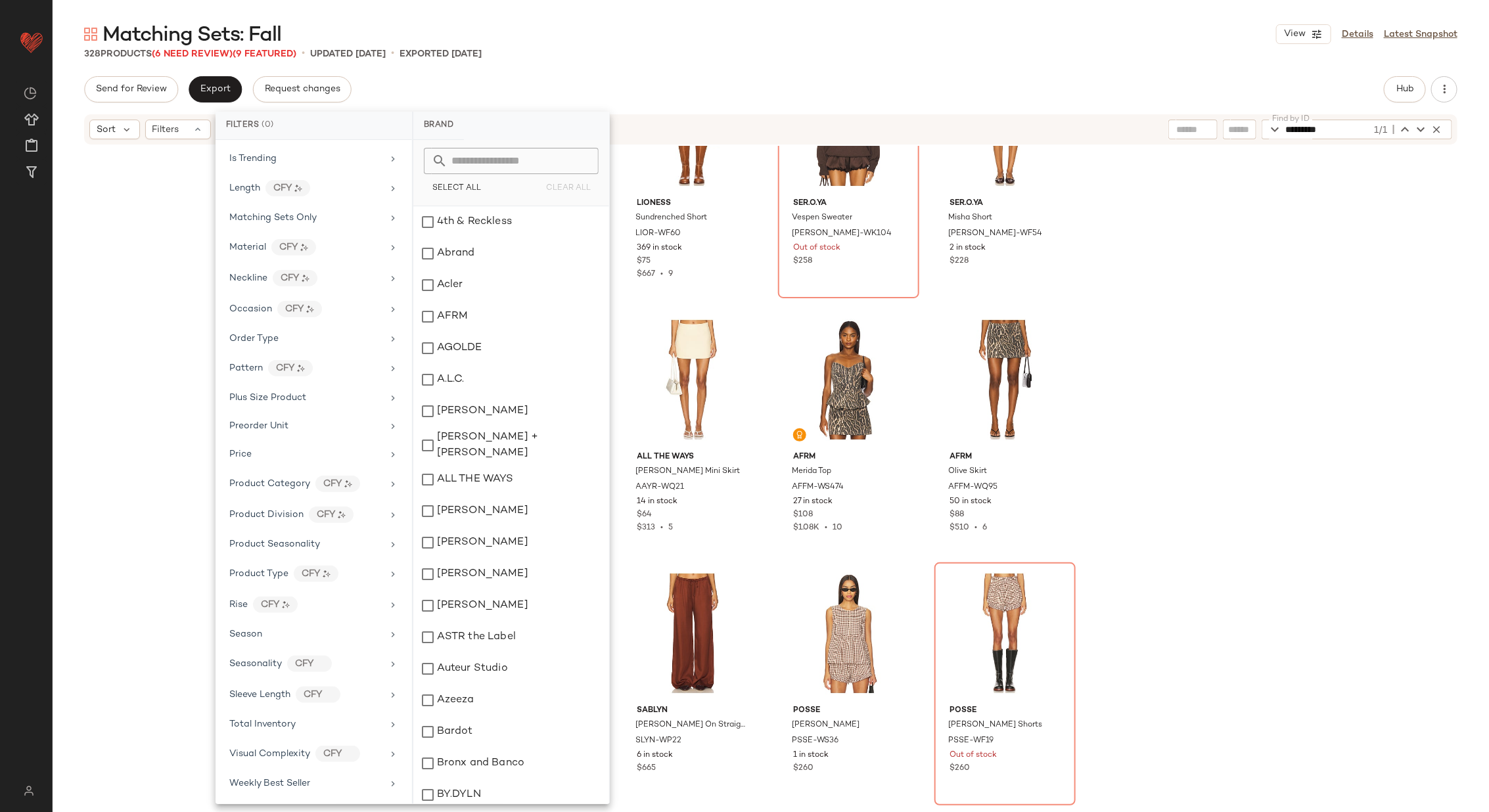
scroll to position [761, 0]
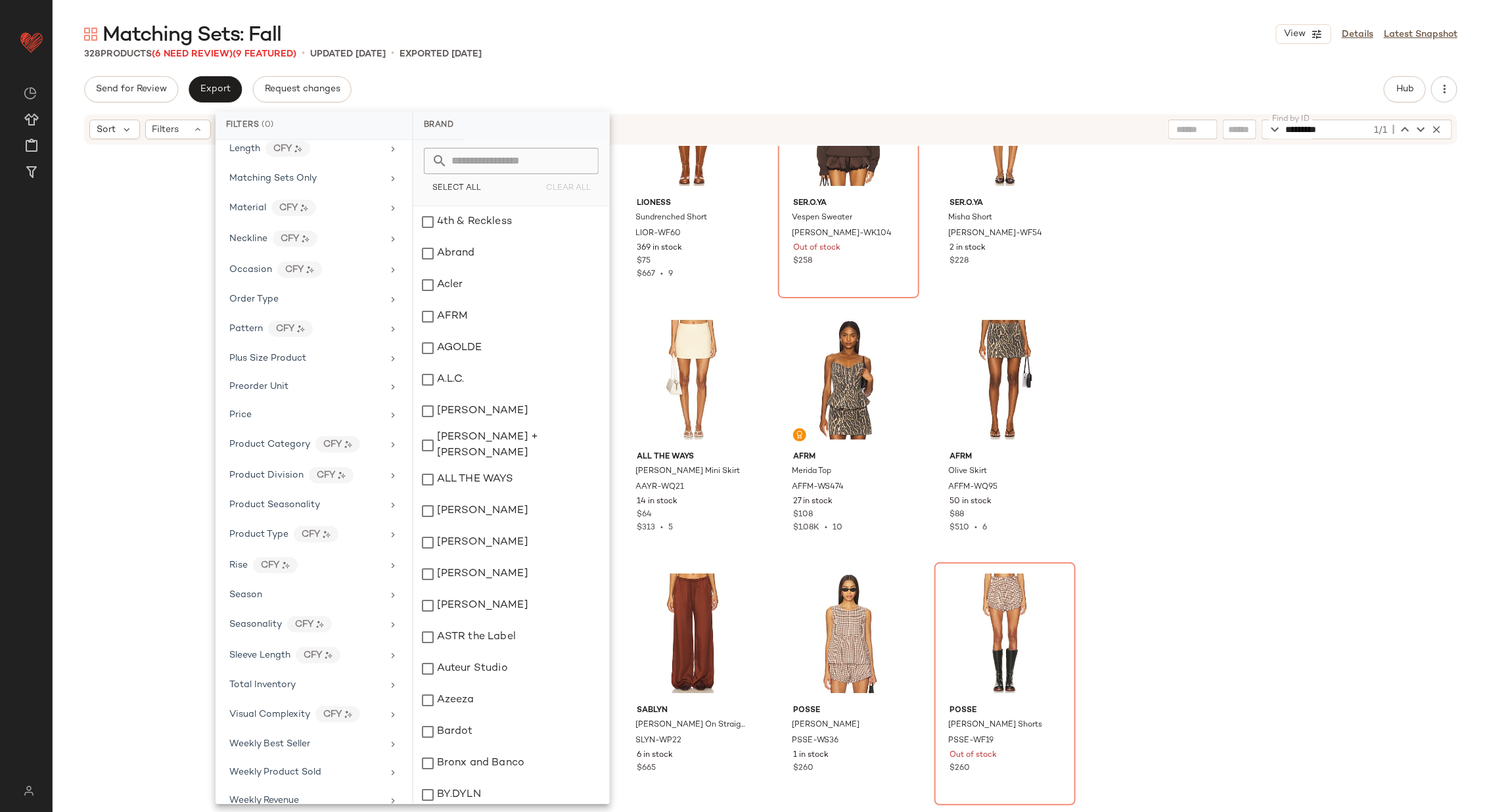
click at [136, 431] on div "LIONESS Sundrenched Shirt LIOR-WS246 82 in stock $90 $1.16K • 13 LIONESS Sundre…" at bounding box center [771, 477] width 1436 height 662
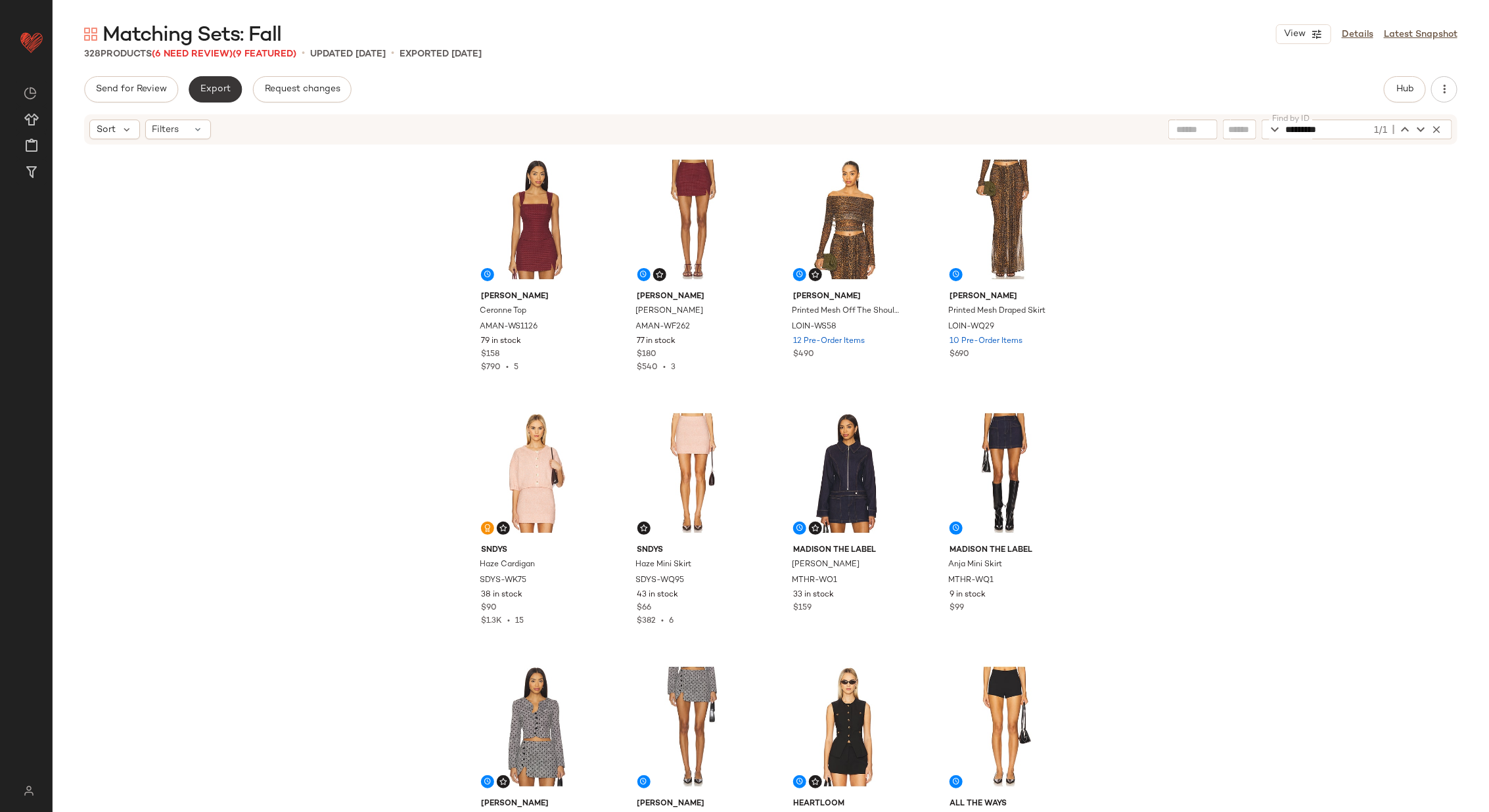
click at [214, 94] on button "Export" at bounding box center [215, 89] width 54 height 26
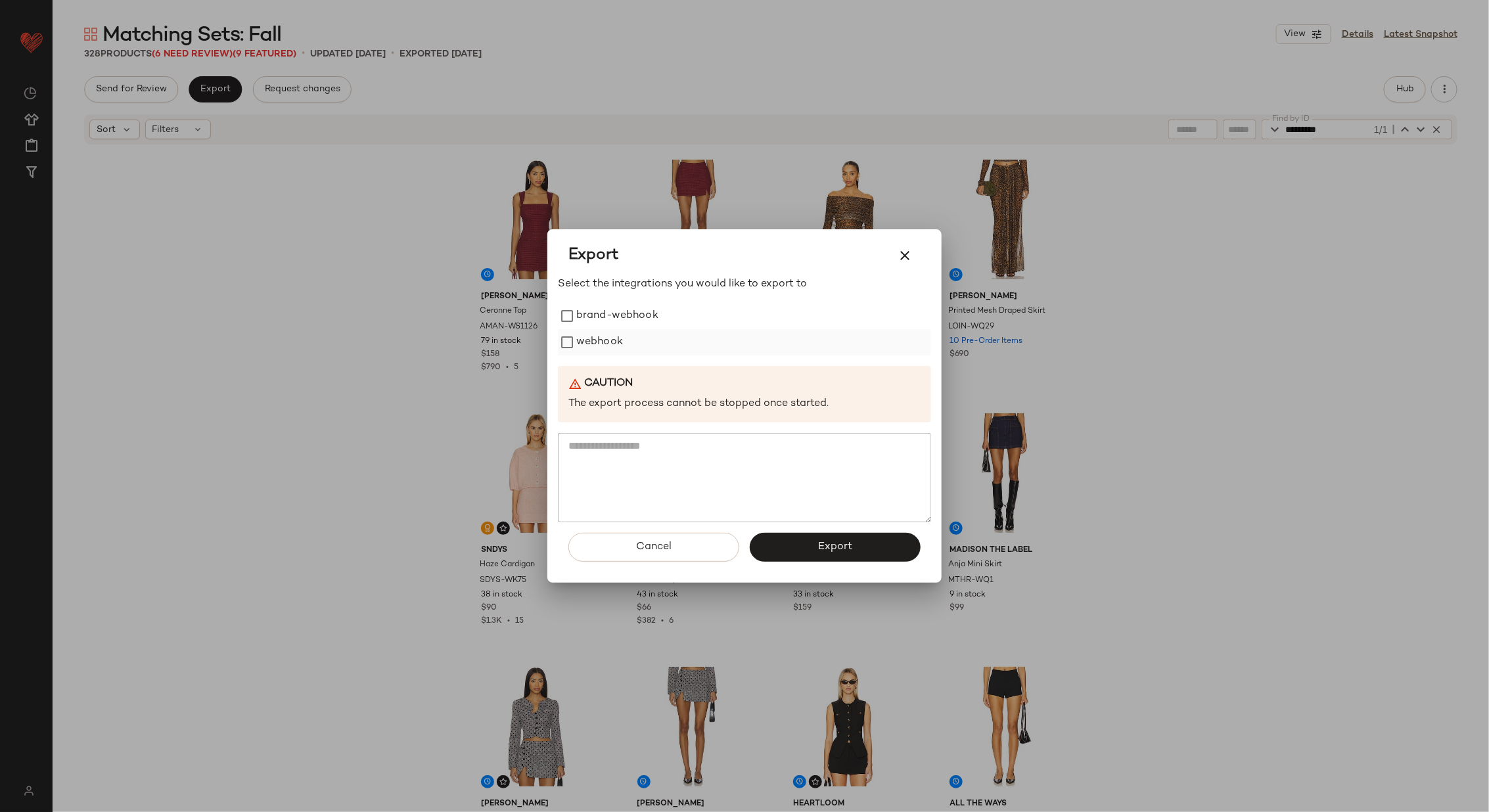
click at [583, 347] on label "webhook" at bounding box center [600, 342] width 47 height 26
click at [839, 548] on span "Export" at bounding box center [835, 547] width 35 height 12
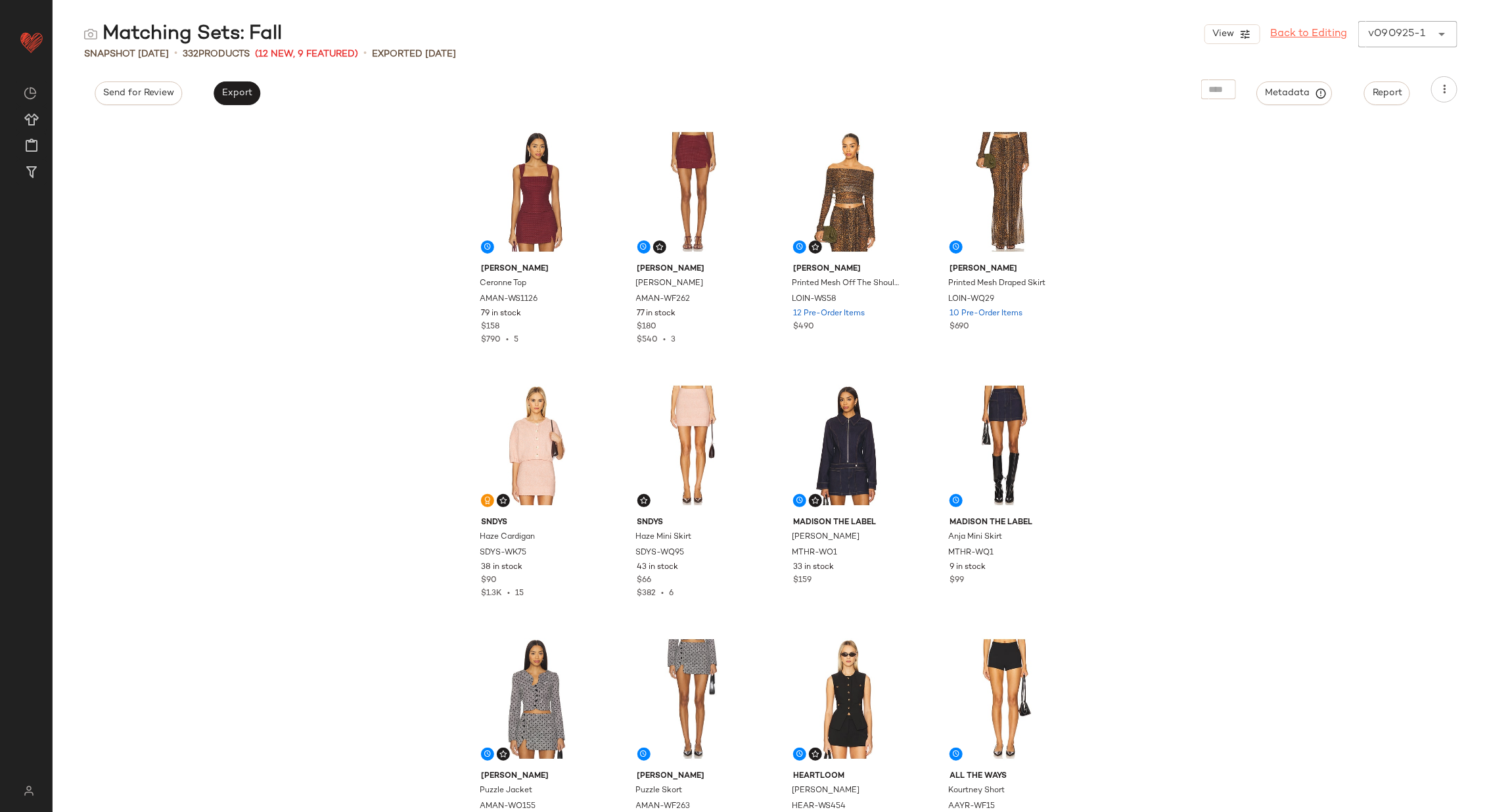
click at [1292, 36] on link "Back to Editing" at bounding box center [1309, 34] width 77 height 16
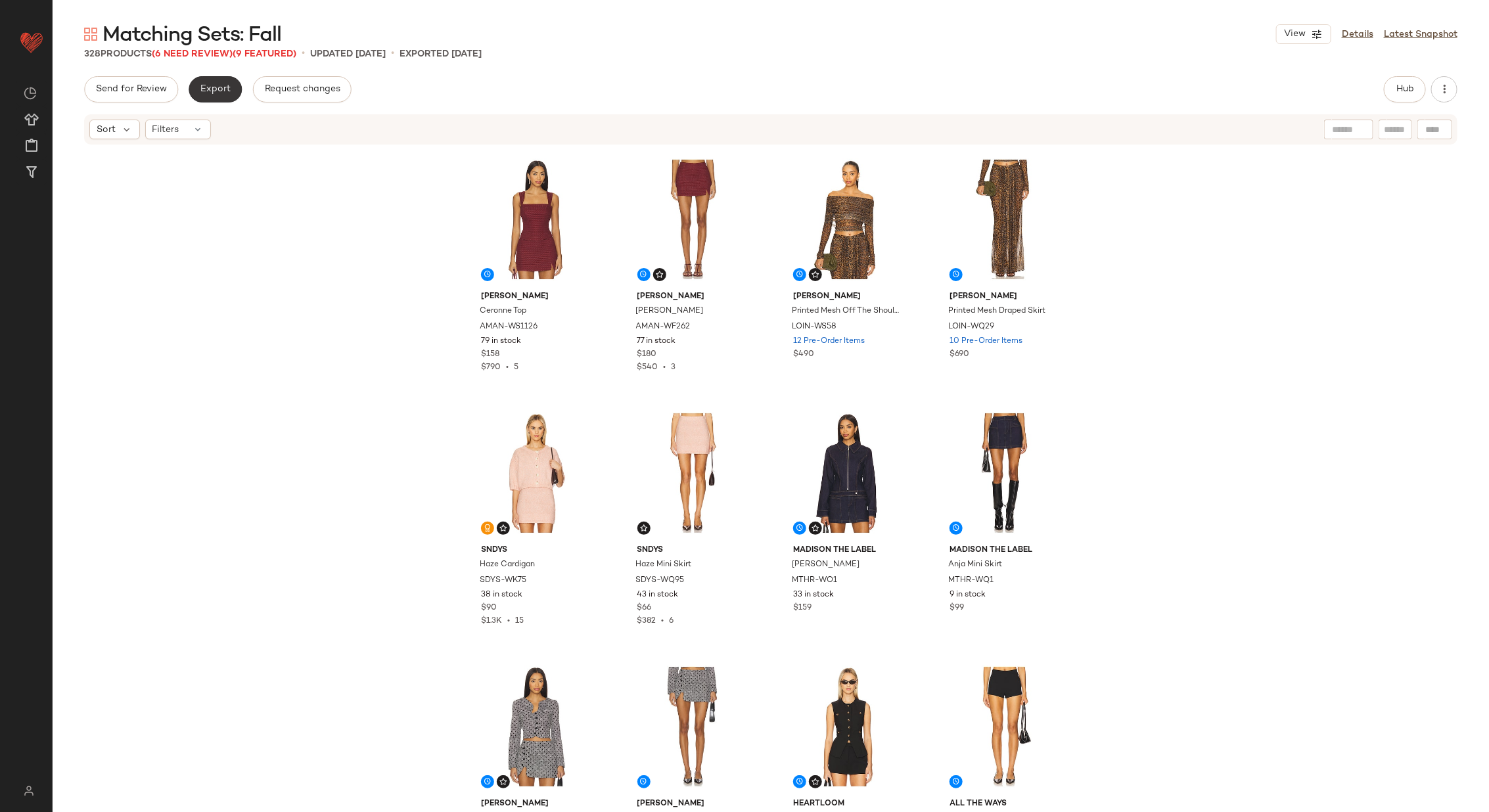
click at [209, 94] on span "Export" at bounding box center [215, 89] width 31 height 11
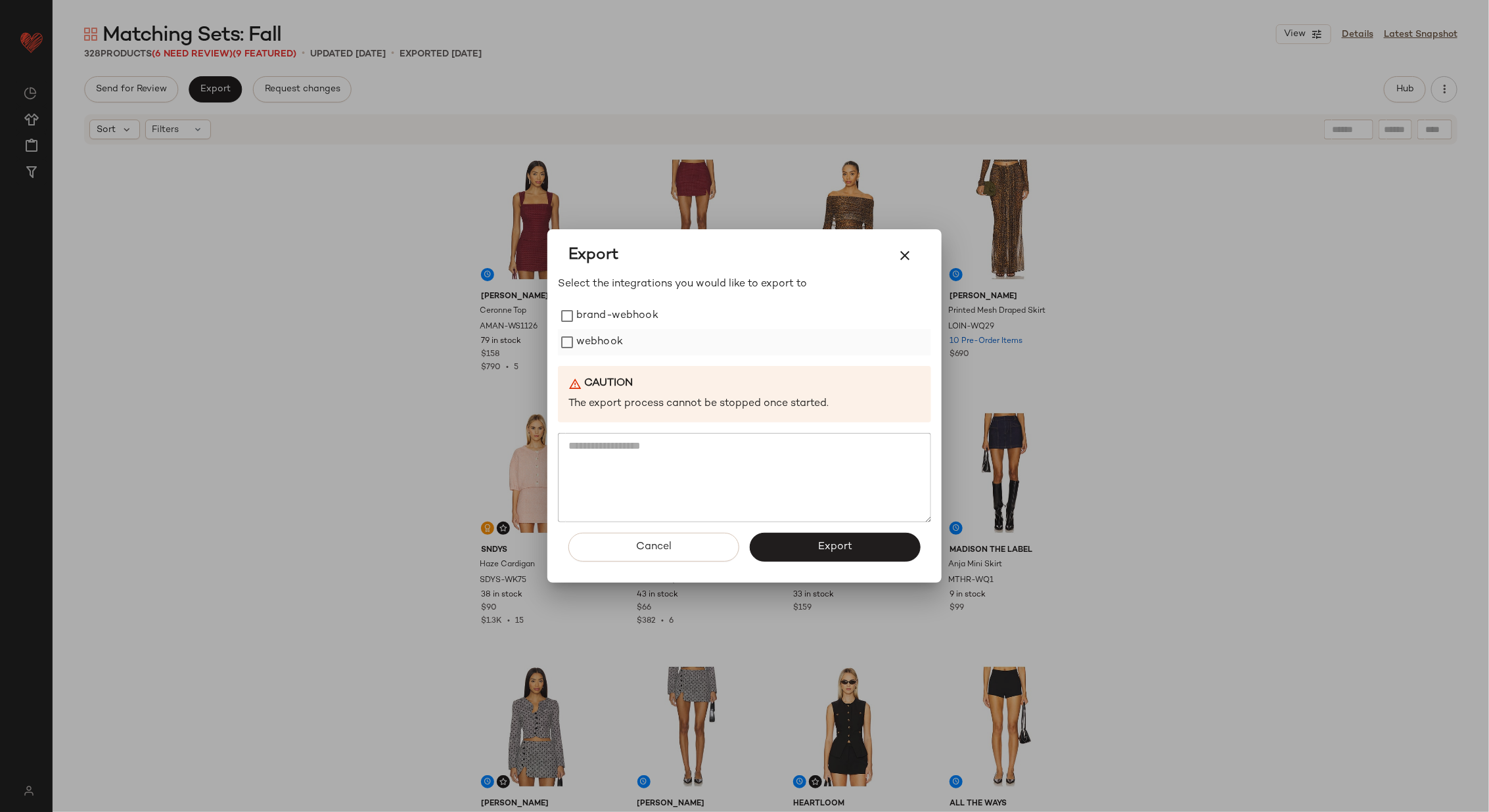
click at [607, 333] on label "webhook" at bounding box center [600, 342] width 47 height 26
click at [851, 553] on button "Export" at bounding box center [835, 547] width 171 height 29
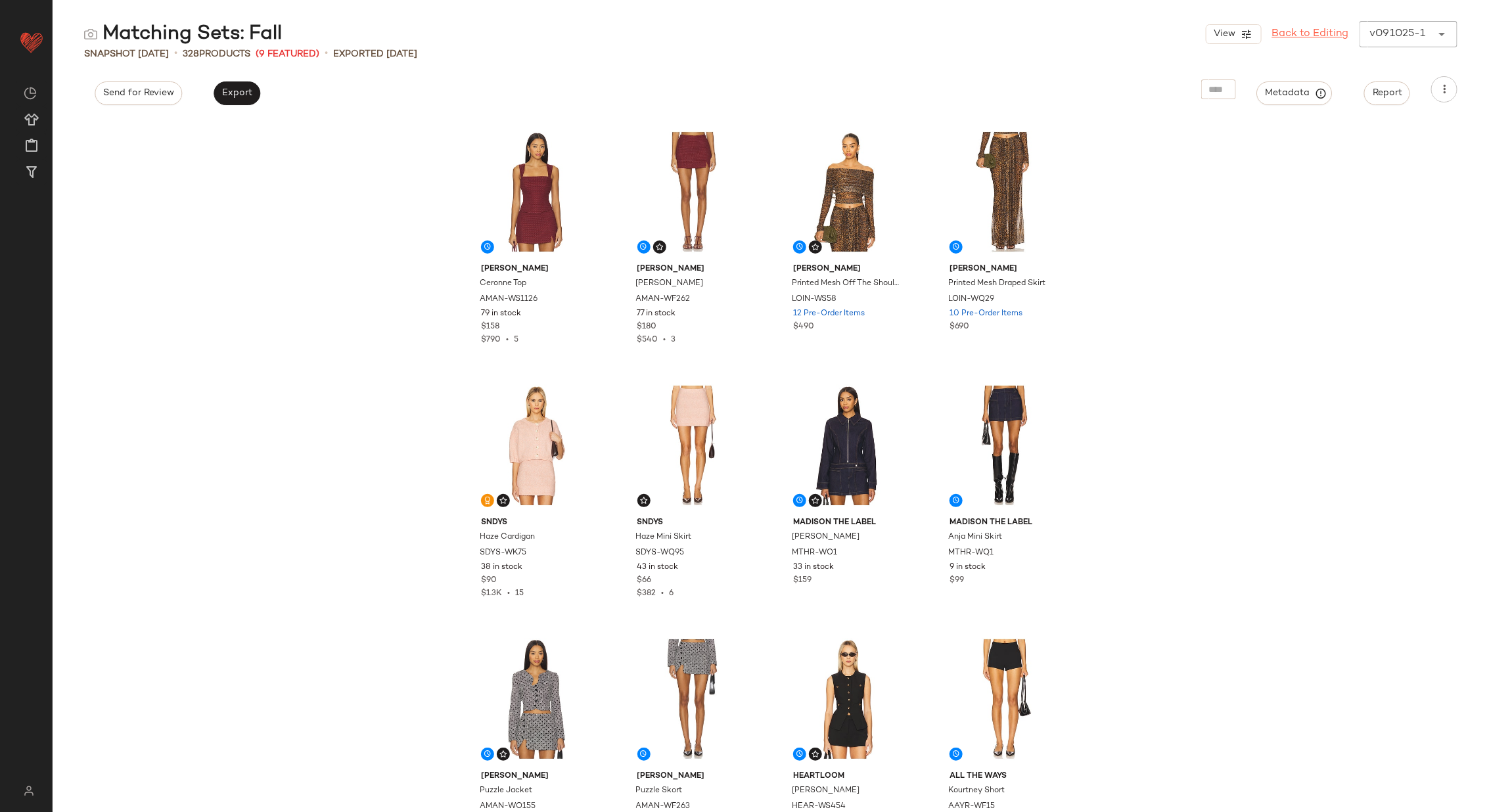
click at [1300, 33] on link "Back to Editing" at bounding box center [1310, 34] width 77 height 16
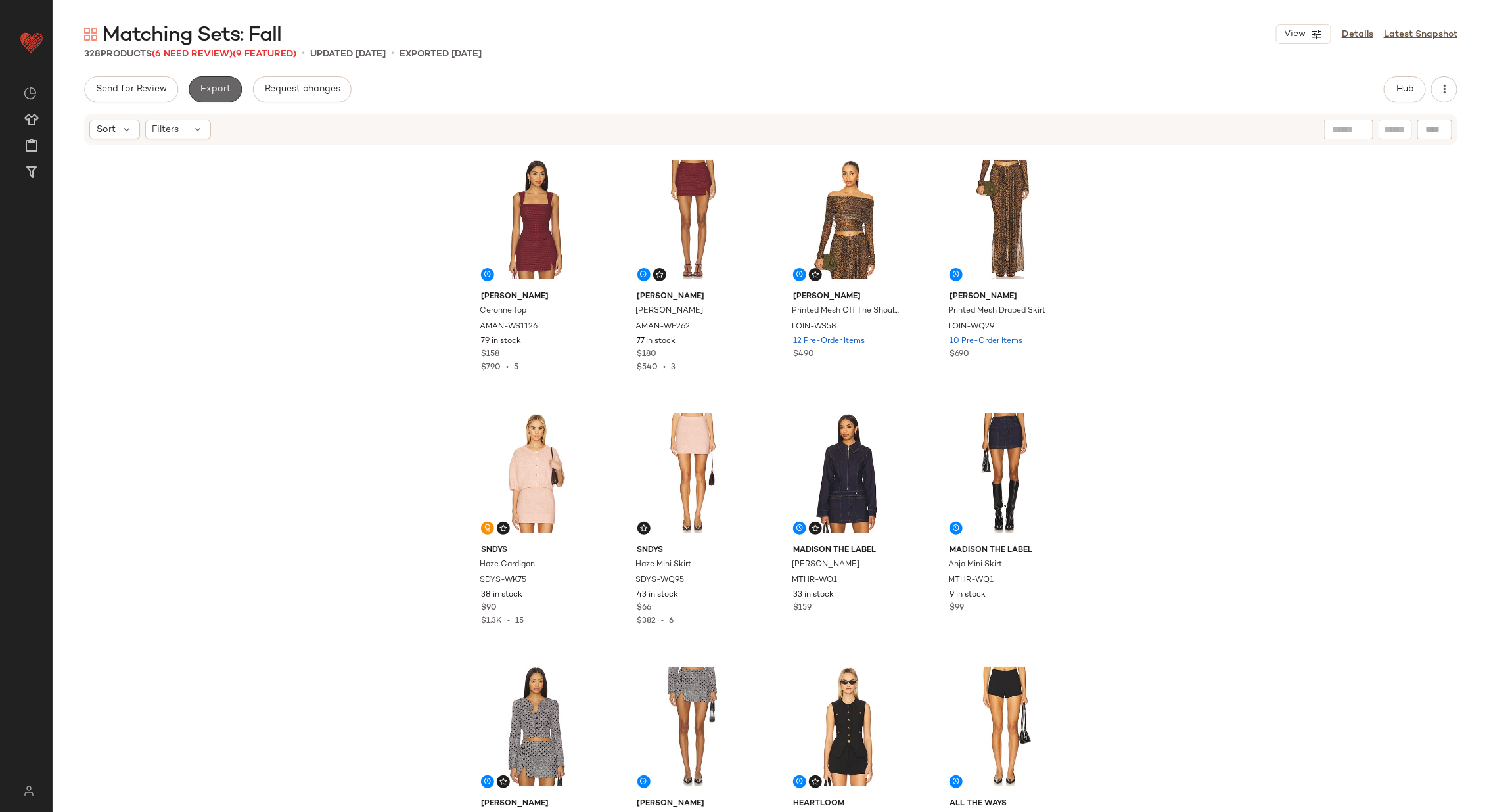
click at [207, 88] on span "Export" at bounding box center [215, 89] width 31 height 11
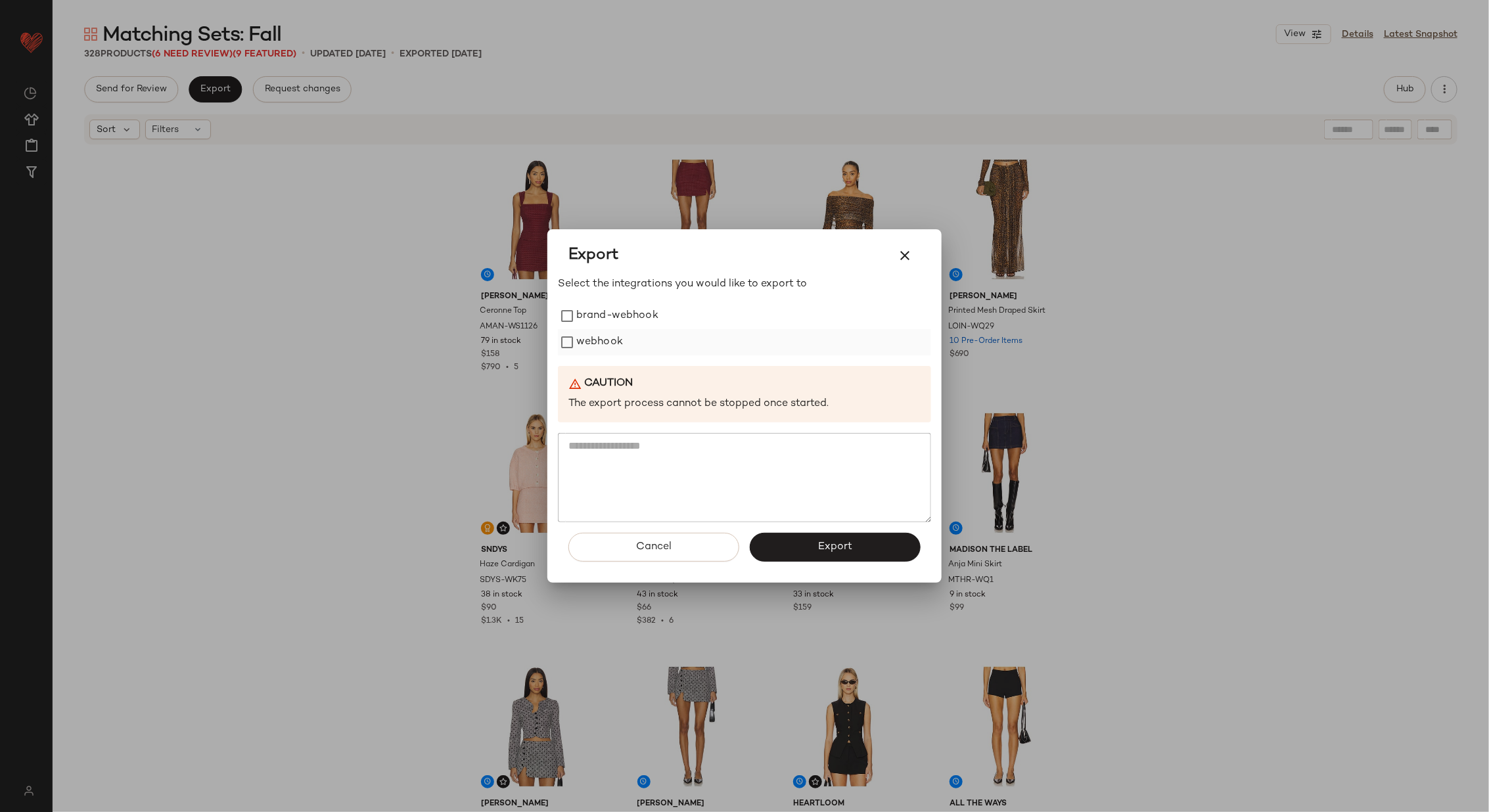
click at [593, 343] on label "webhook" at bounding box center [600, 342] width 47 height 26
click at [807, 549] on button "Export" at bounding box center [835, 547] width 171 height 29
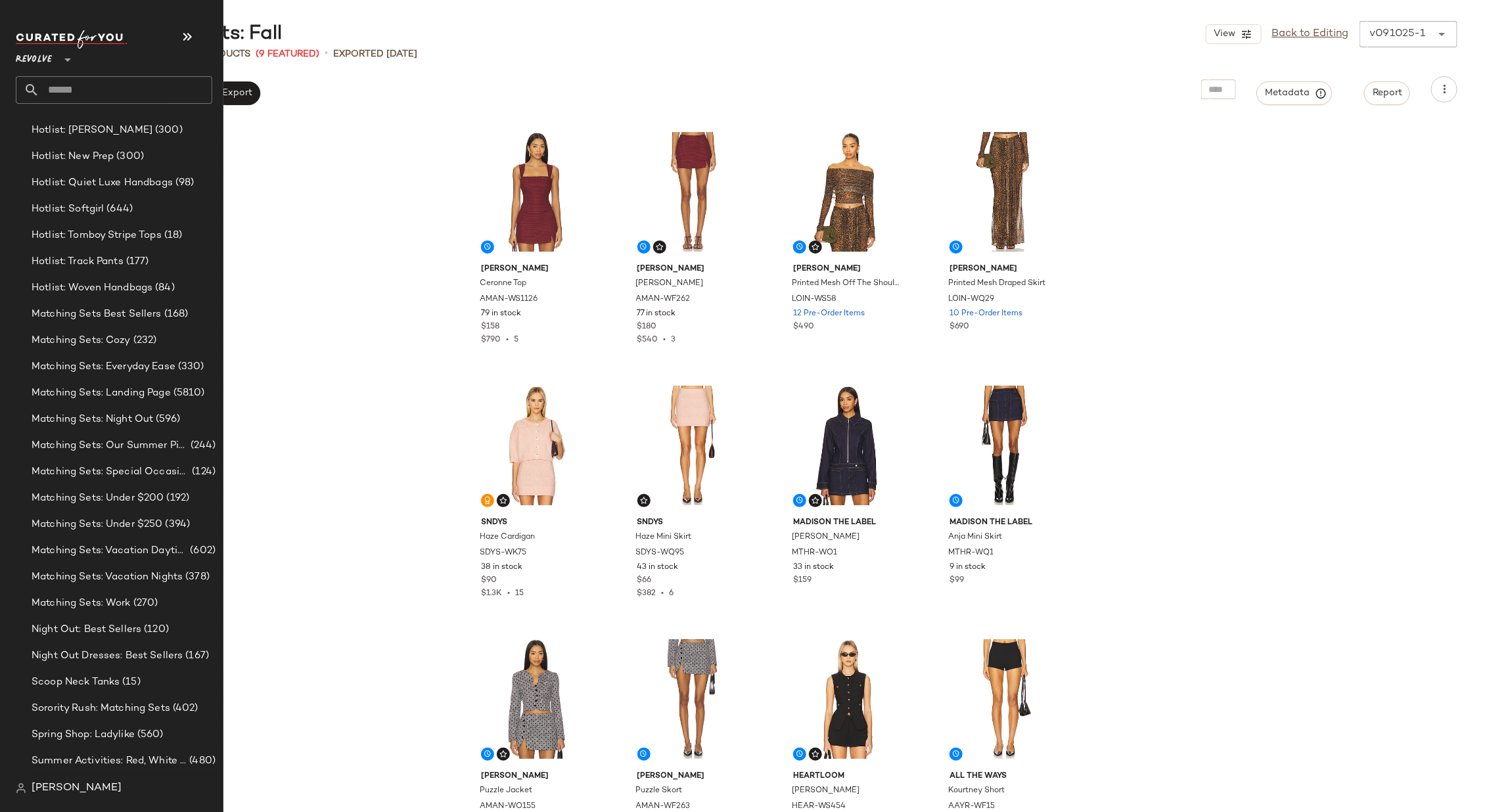
scroll to position [717, 0]
click at [120, 384] on span "Matching Sets: Landing Page" at bounding box center [101, 391] width 139 height 15
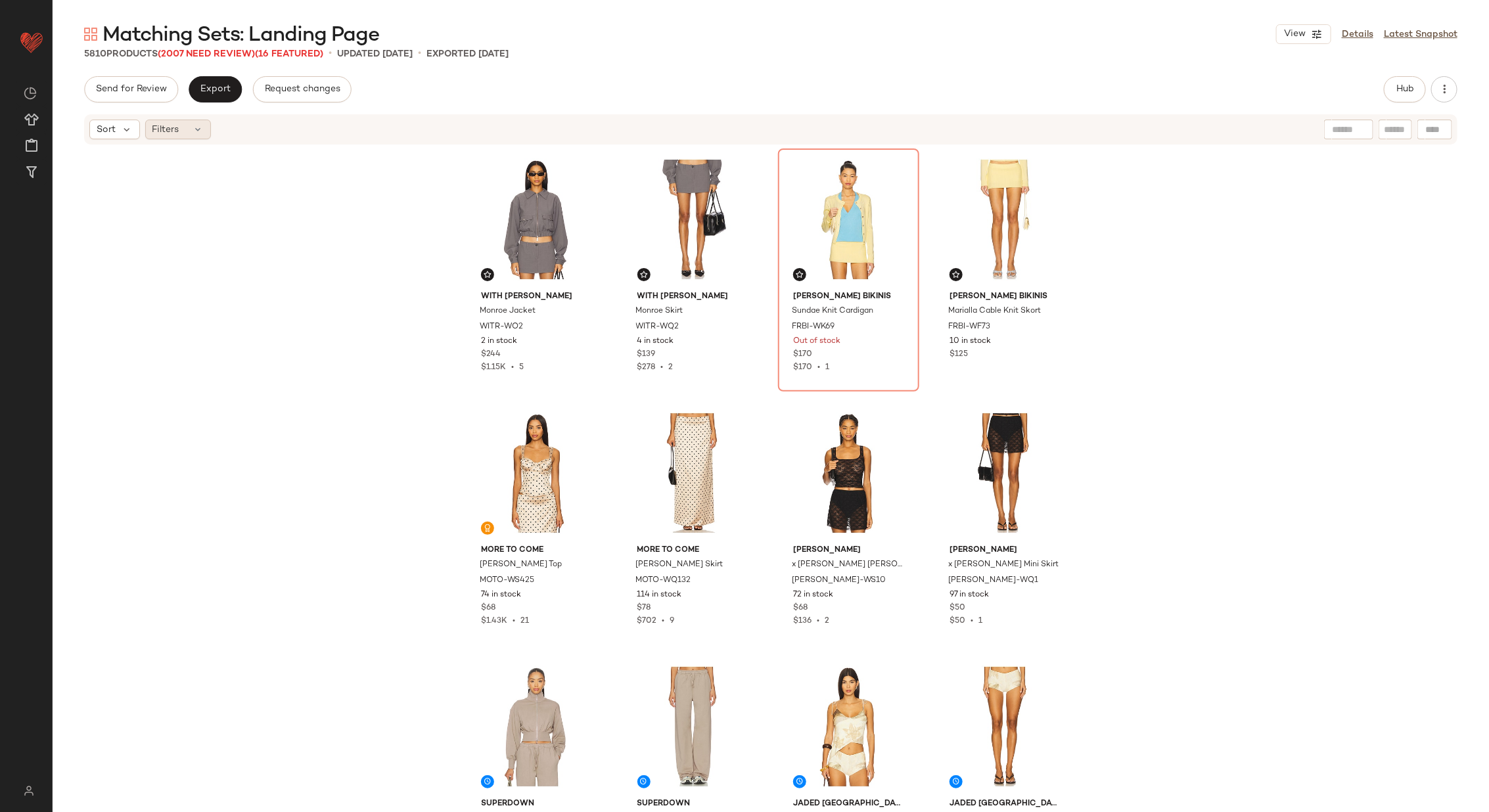
click at [190, 130] on div "Filters" at bounding box center [178, 129] width 66 height 19
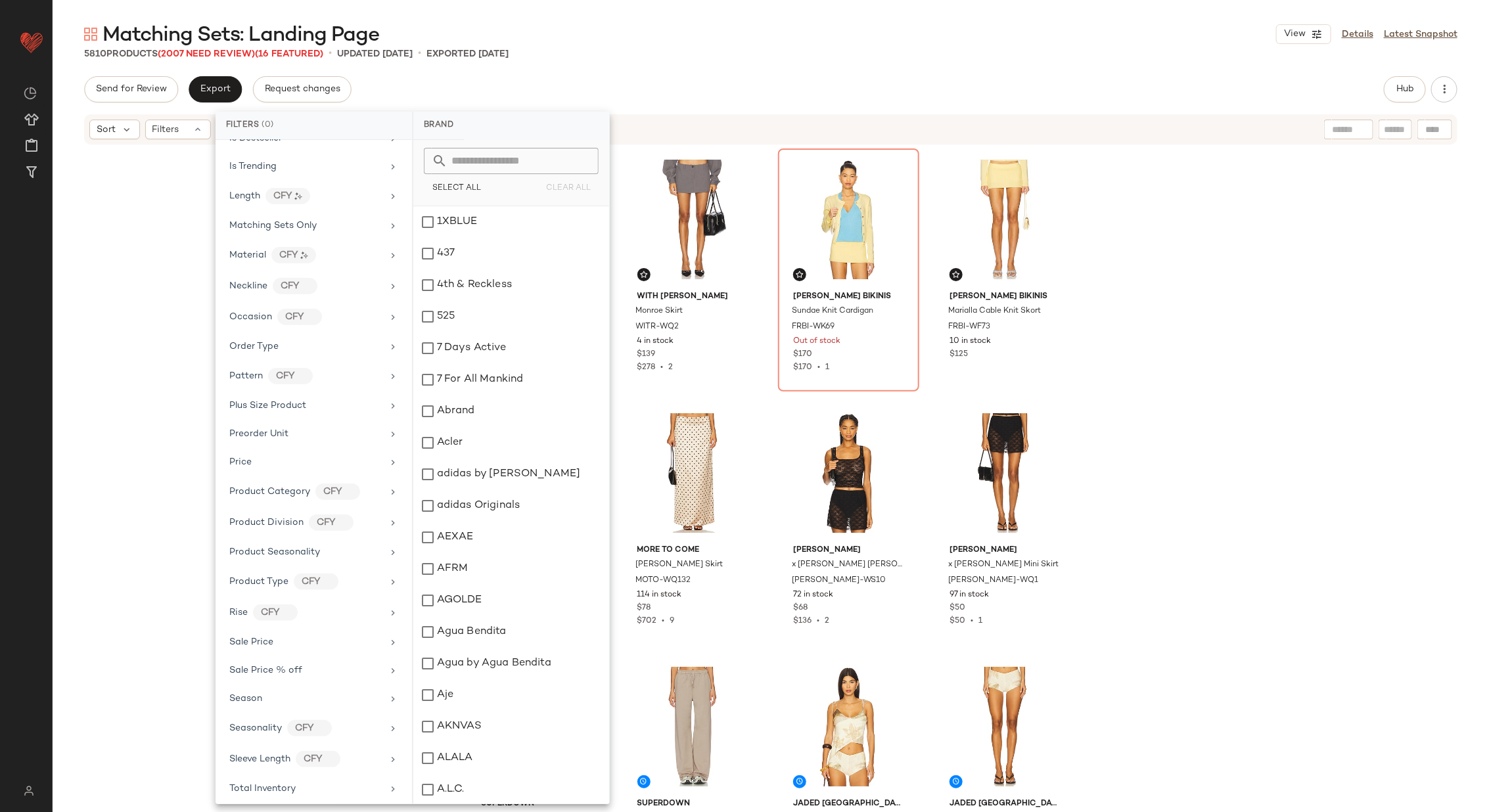
scroll to position [844, 0]
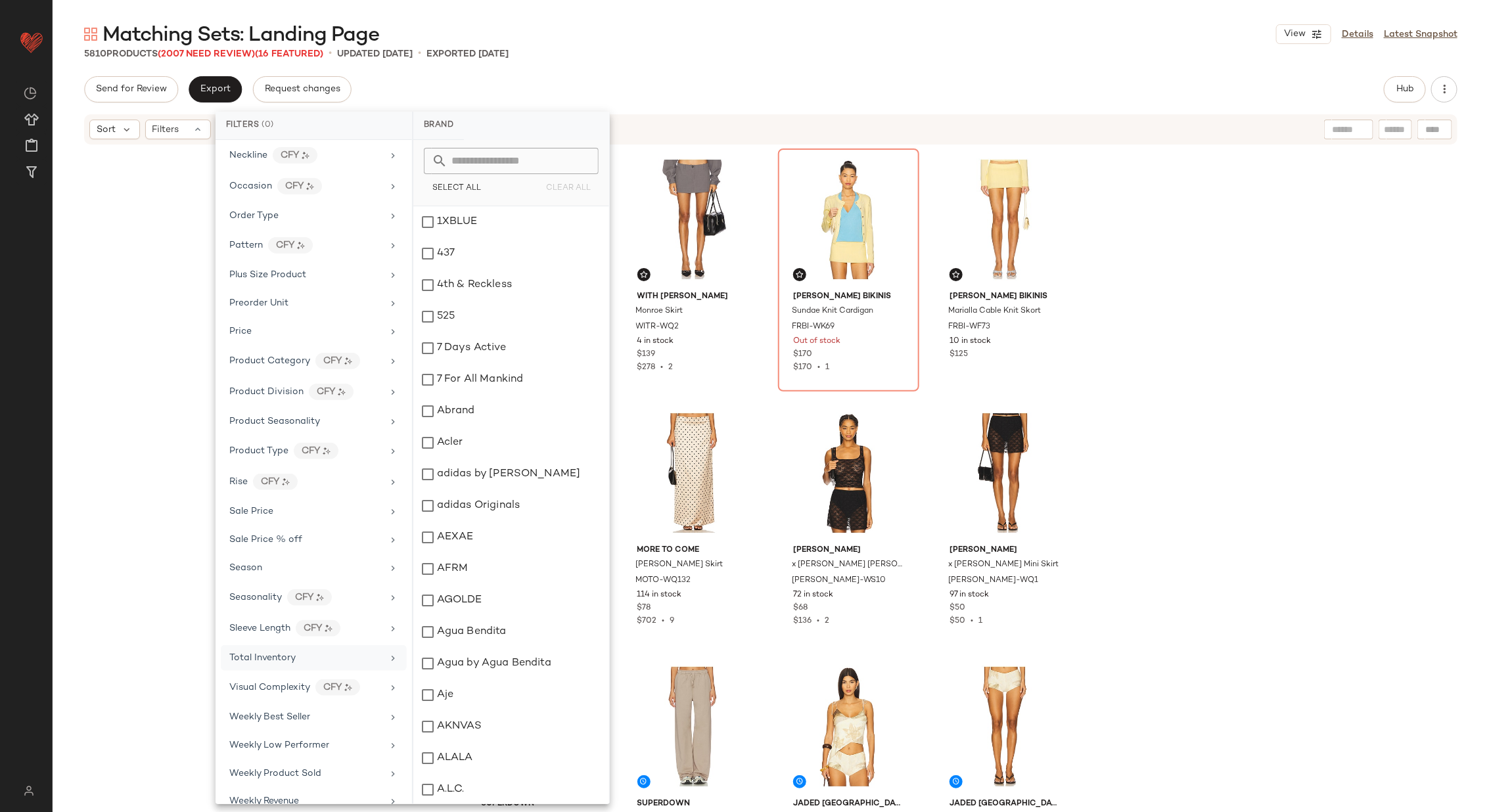
click at [318, 651] on div "Total Inventory" at bounding box center [305, 658] width 153 height 14
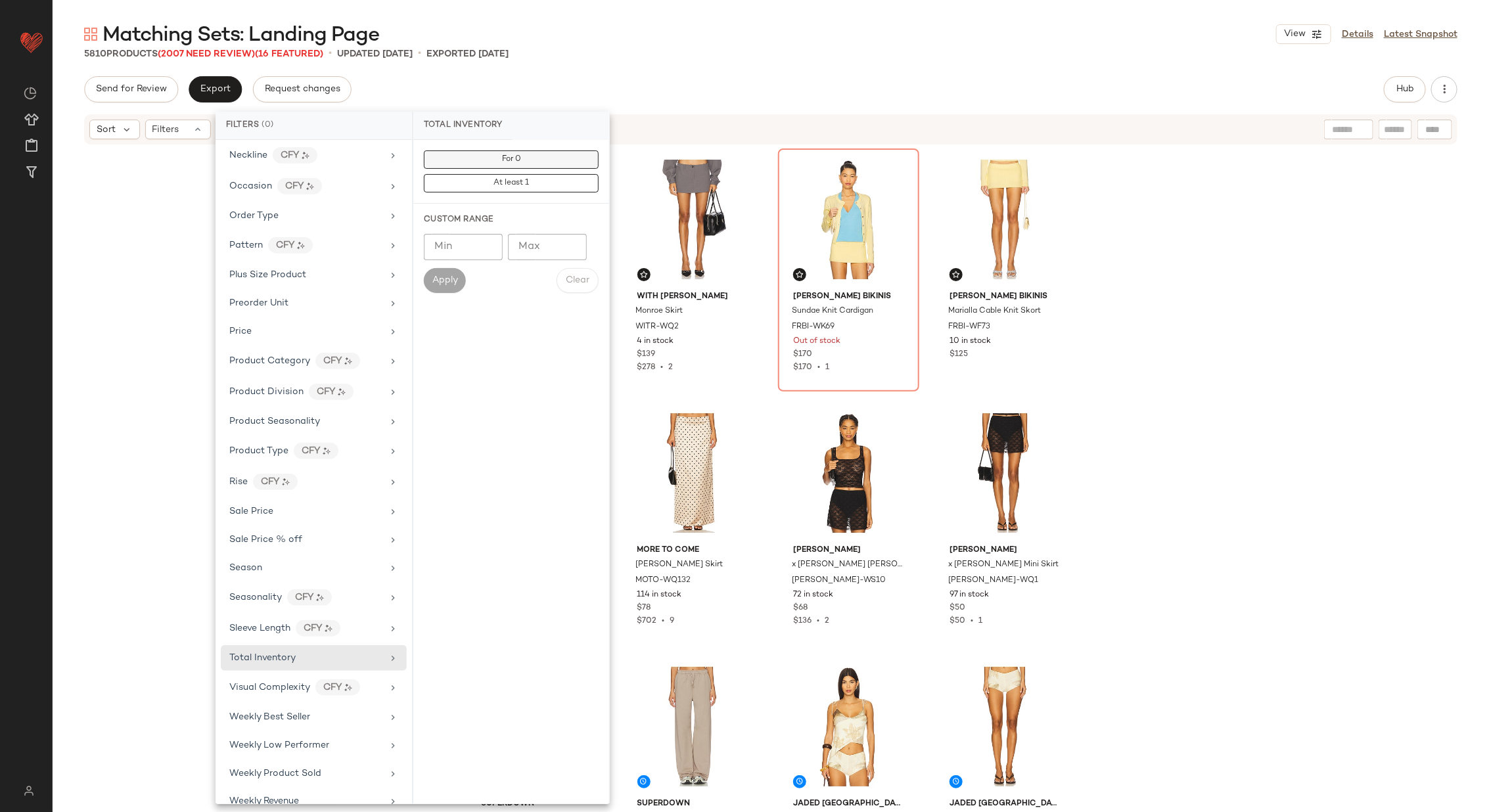
click at [535, 159] on button "For 0" at bounding box center [511, 160] width 175 height 19
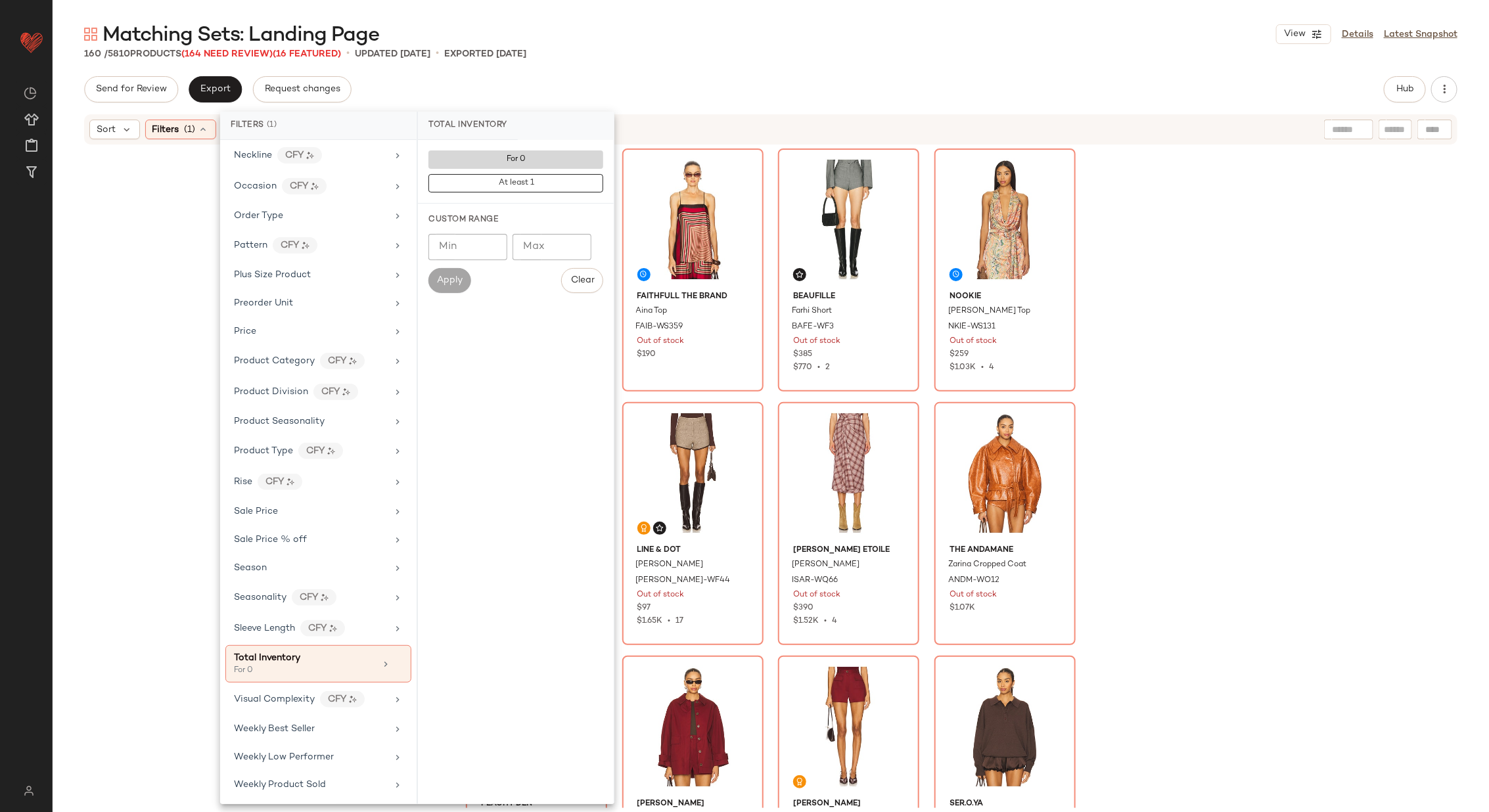
click at [535, 159] on button "For 0" at bounding box center [516, 160] width 175 height 19
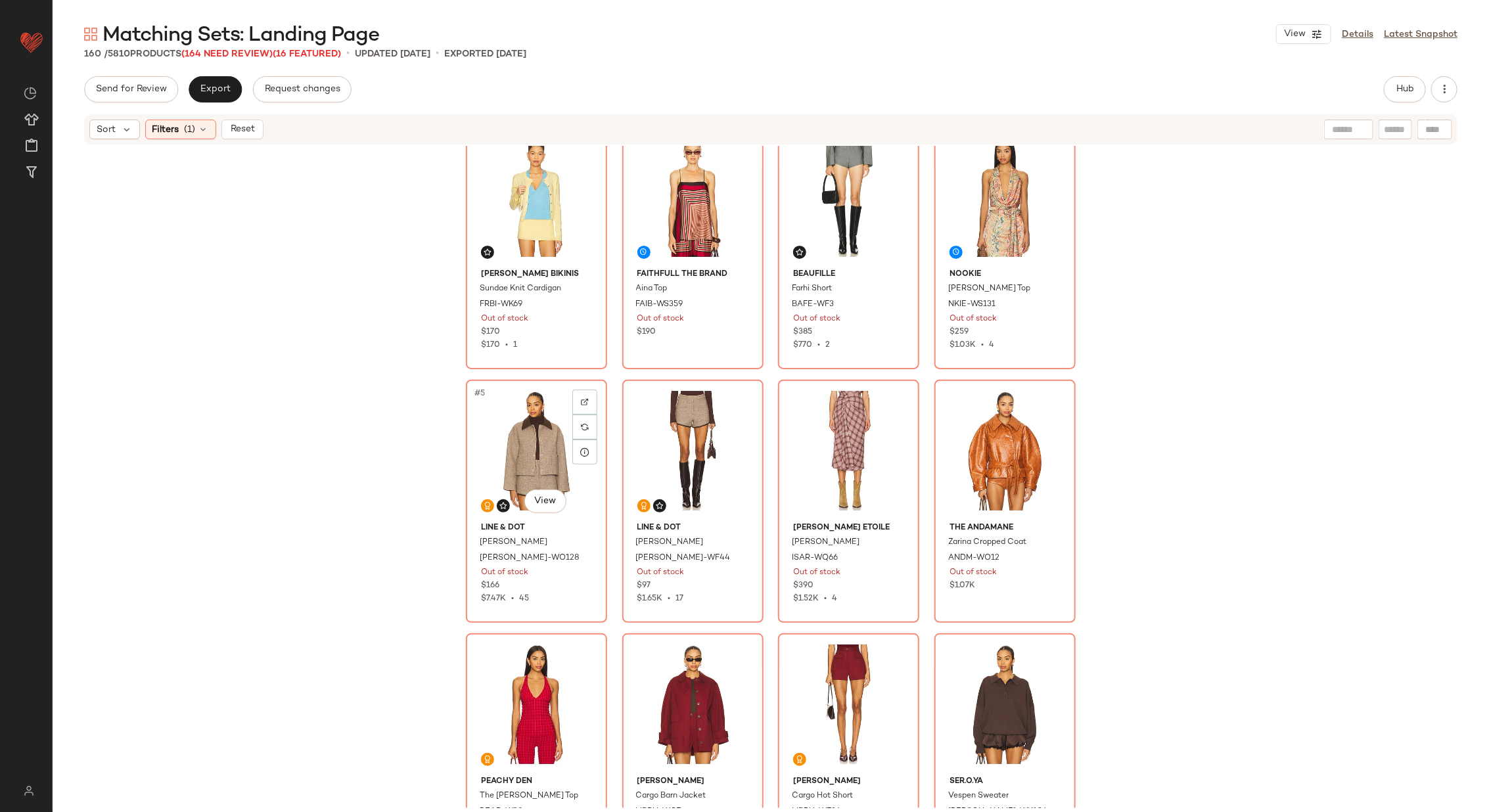
scroll to position [0, 0]
